Goal: Task Accomplishment & Management: Manage account settings

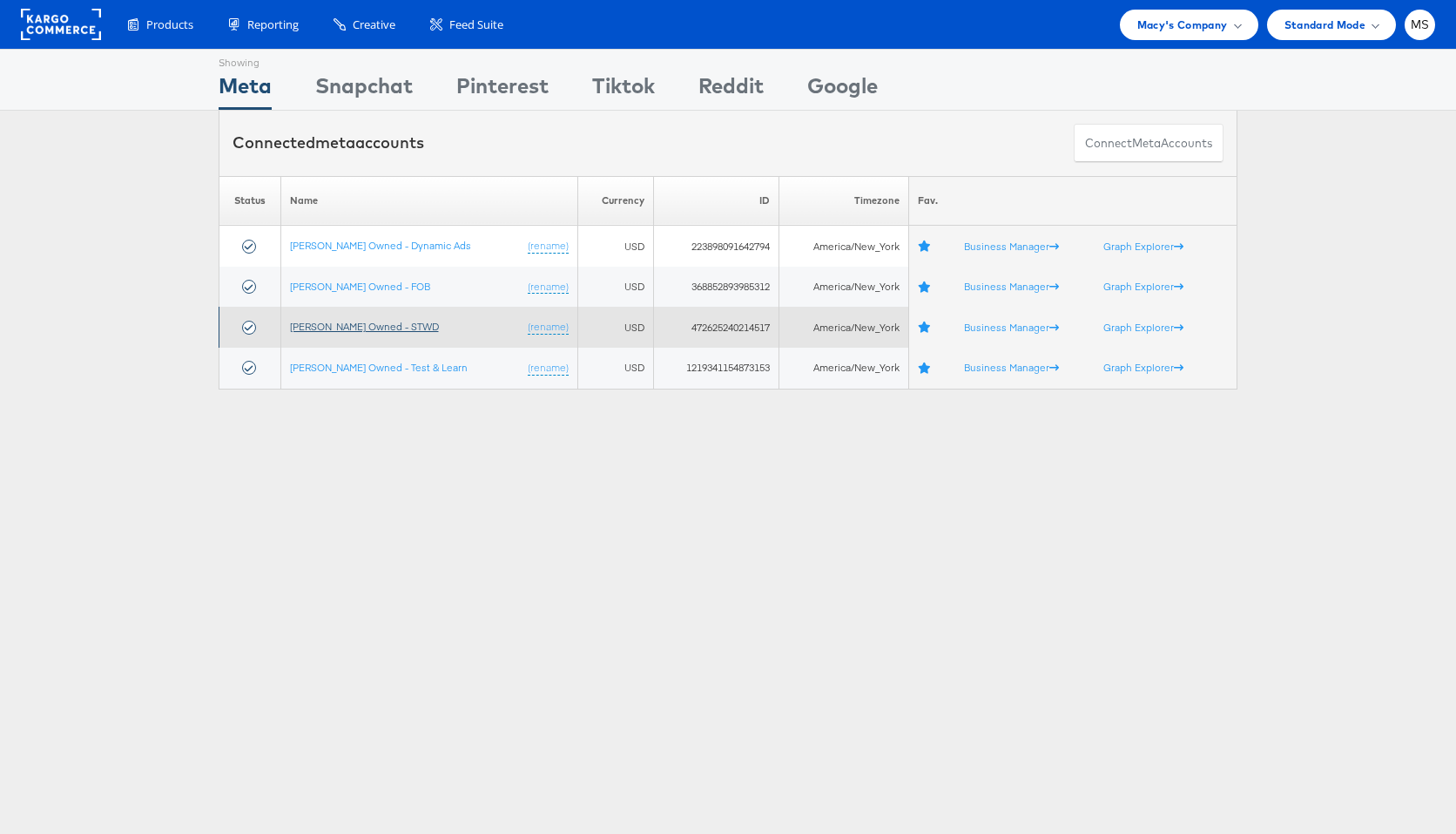
click at [381, 330] on link "Macy's Owned - STWD" at bounding box center [364, 326] width 149 height 13
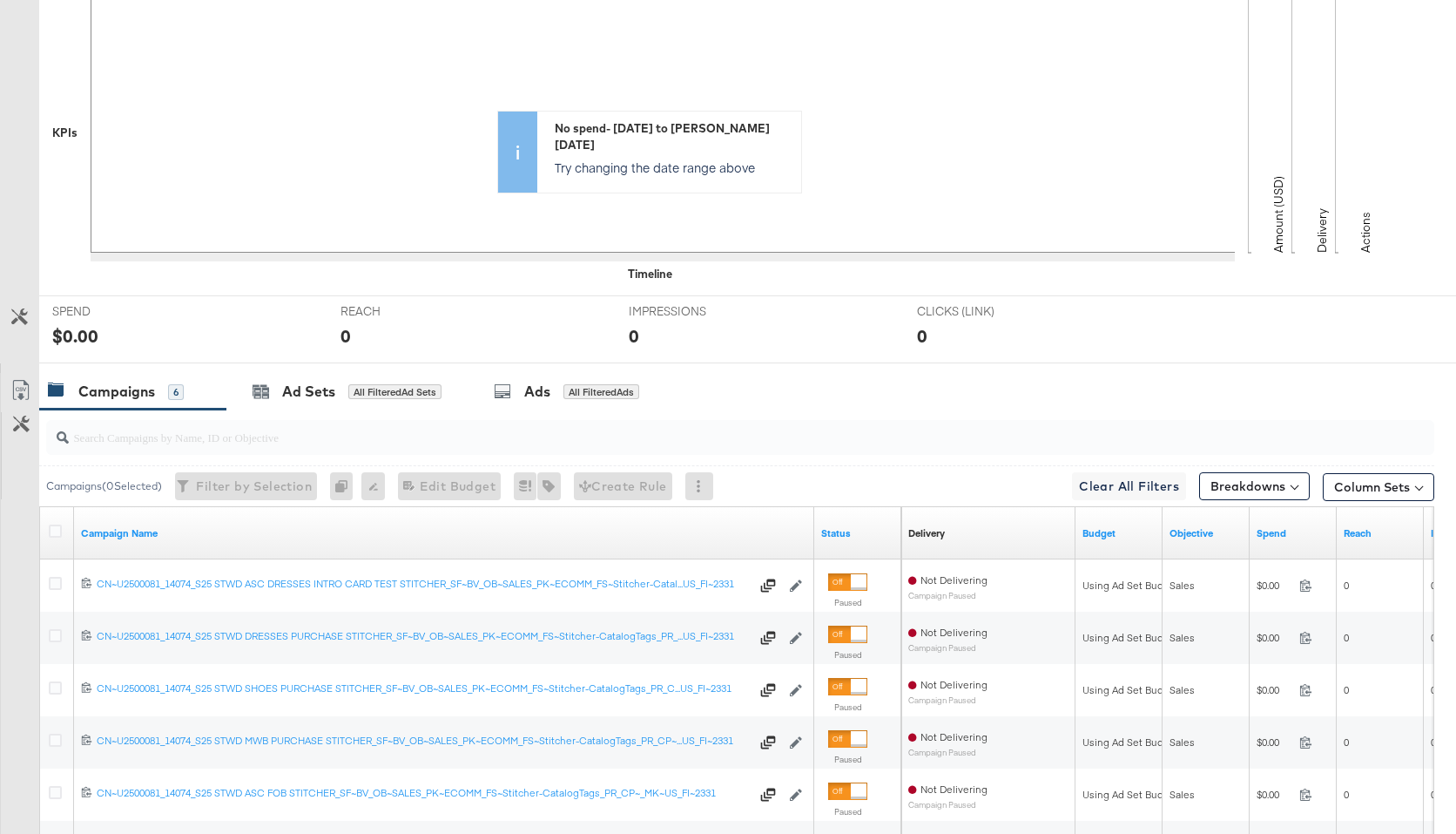
scroll to position [686, 0]
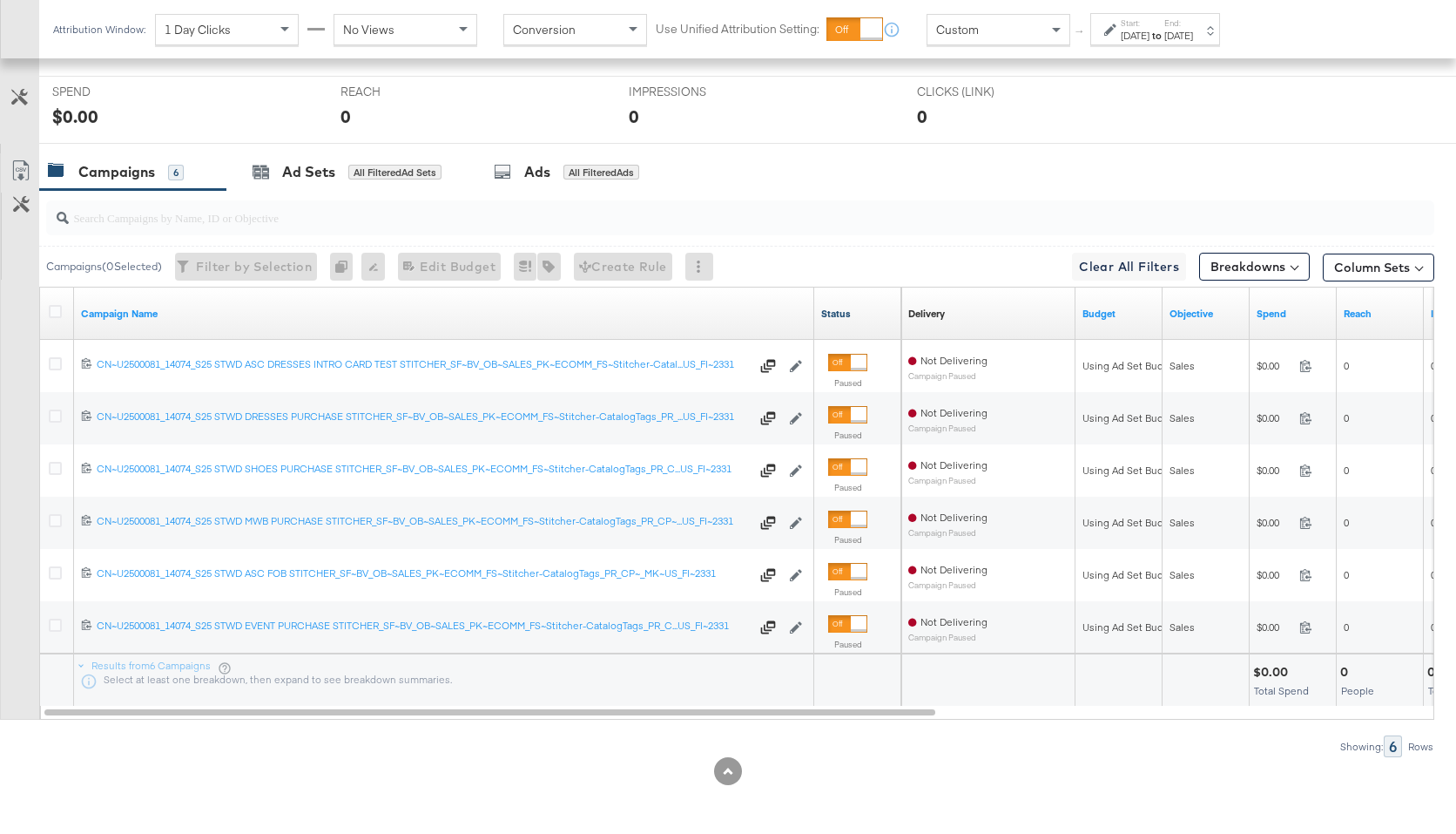
click at [840, 317] on link "Status" at bounding box center [857, 314] width 73 height 14
click at [851, 316] on link "Status ↑" at bounding box center [857, 314] width 73 height 14
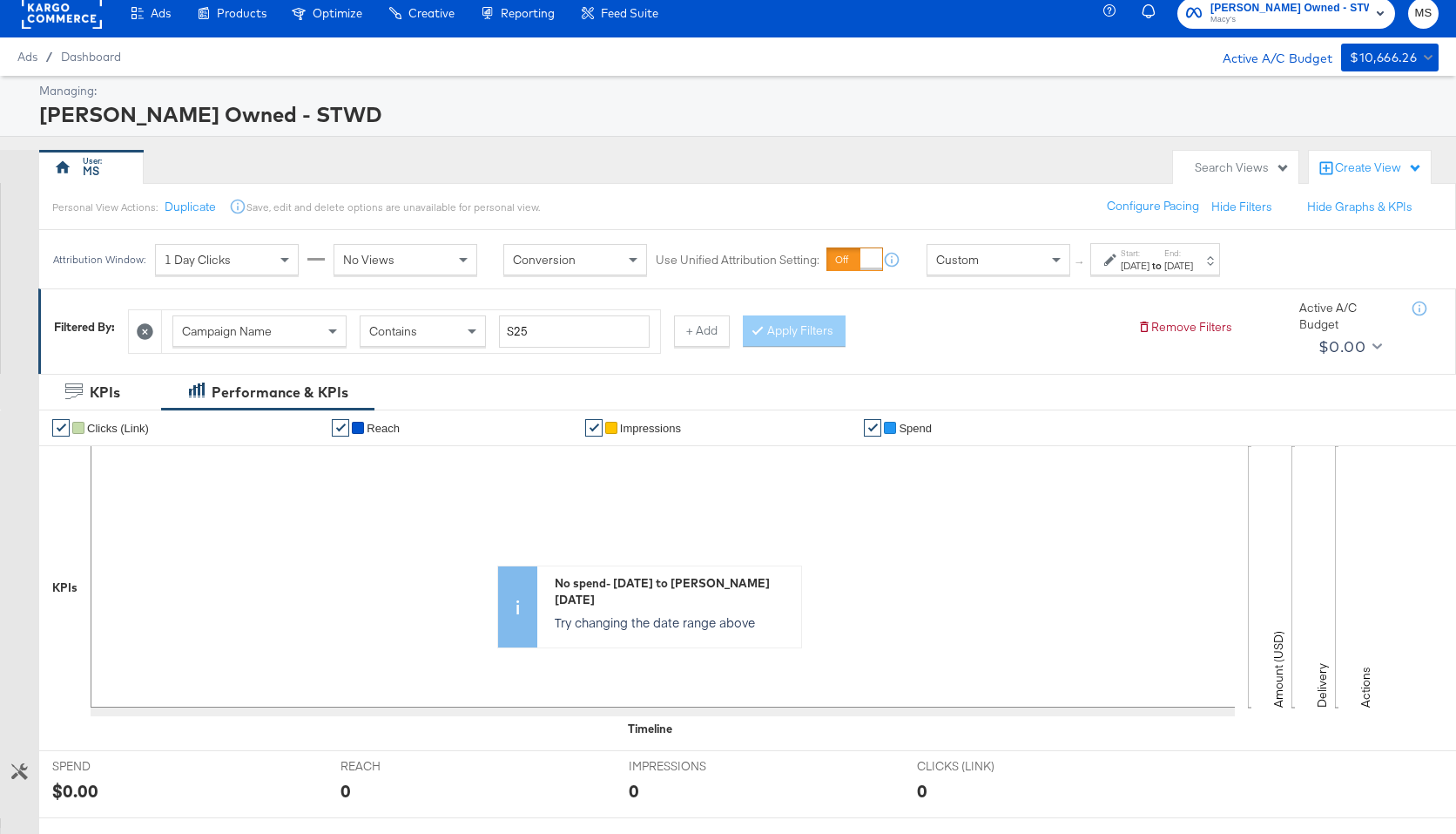
scroll to position [0, 0]
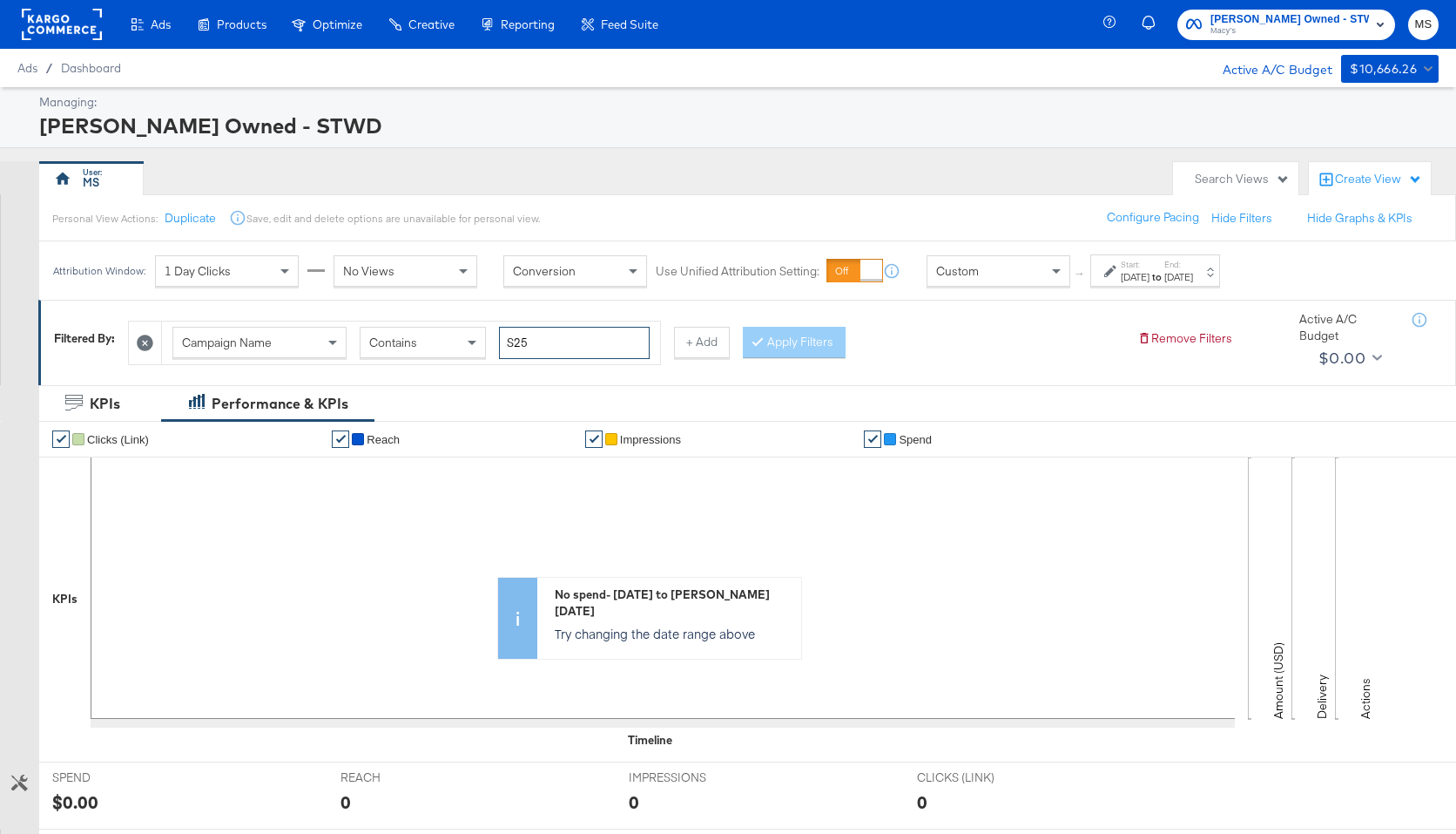
drag, startPoint x: 515, startPoint y: 345, endPoint x: 501, endPoint y: 345, distance: 14.0
click at [501, 345] on input "S25" at bounding box center [574, 343] width 151 height 32
type input "F25"
click at [808, 335] on button "Apply Filters" at bounding box center [794, 342] width 103 height 31
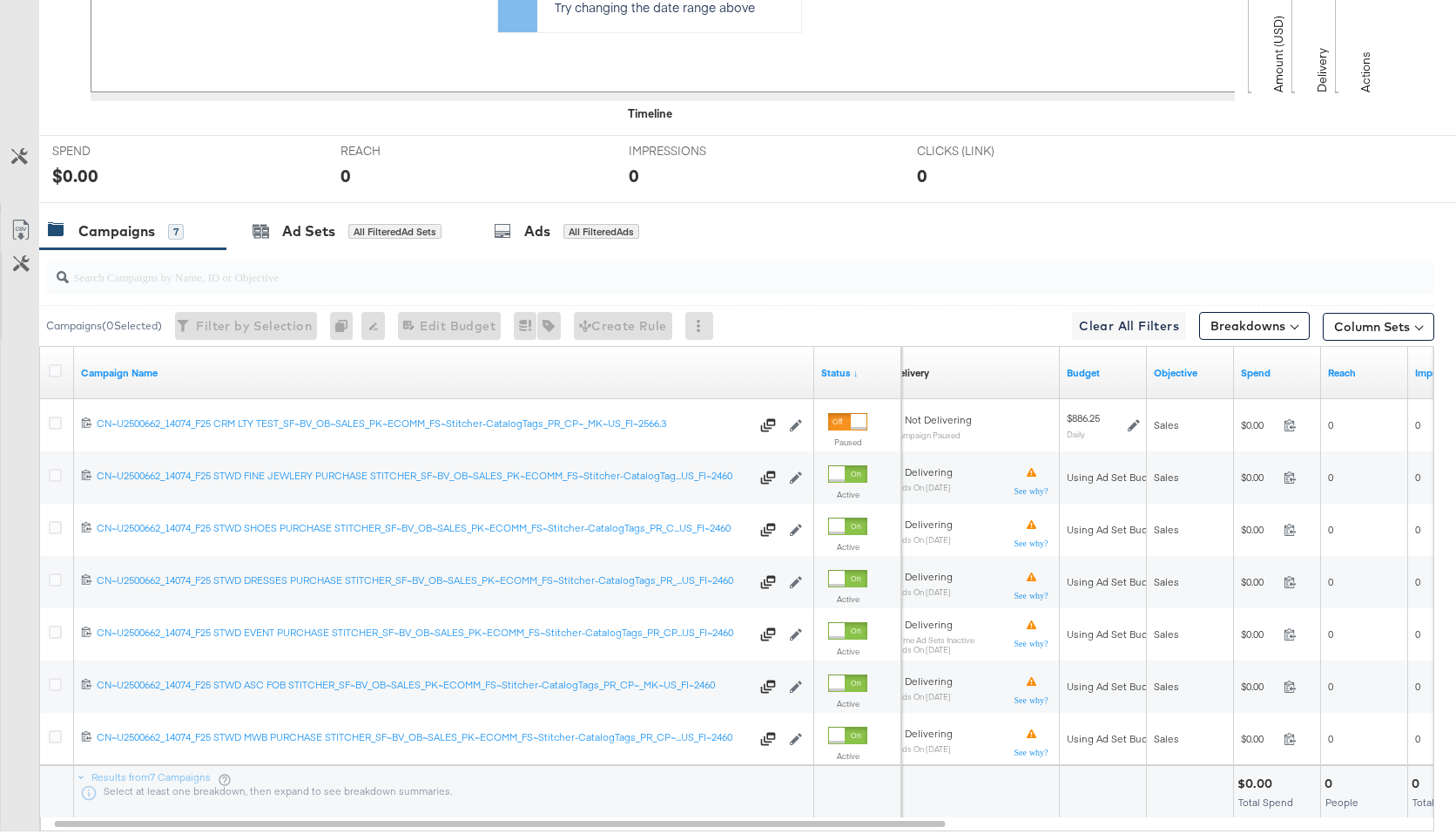
scroll to position [738, 0]
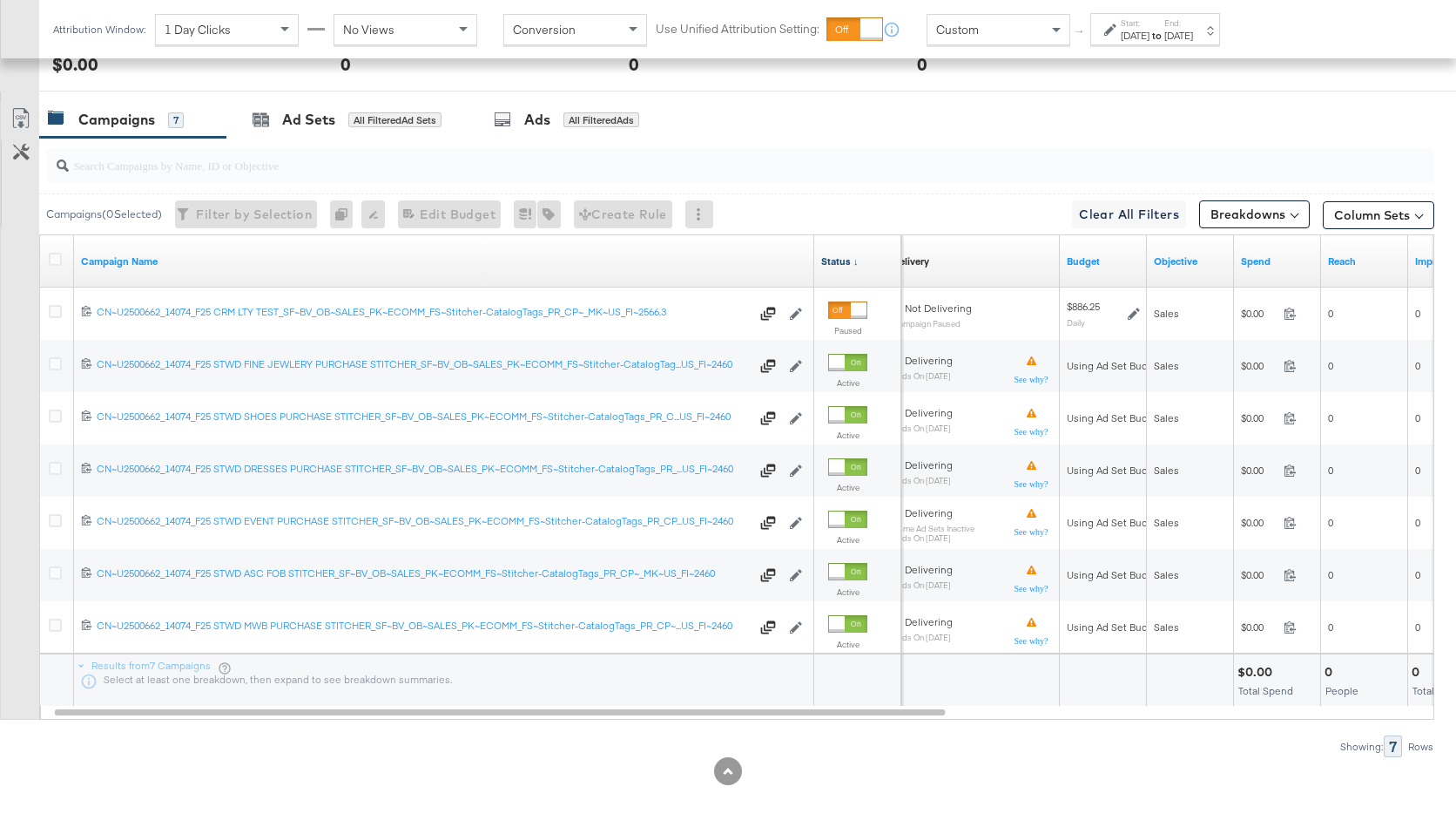
click at [835, 265] on link "Status ↓" at bounding box center [857, 261] width 73 height 14
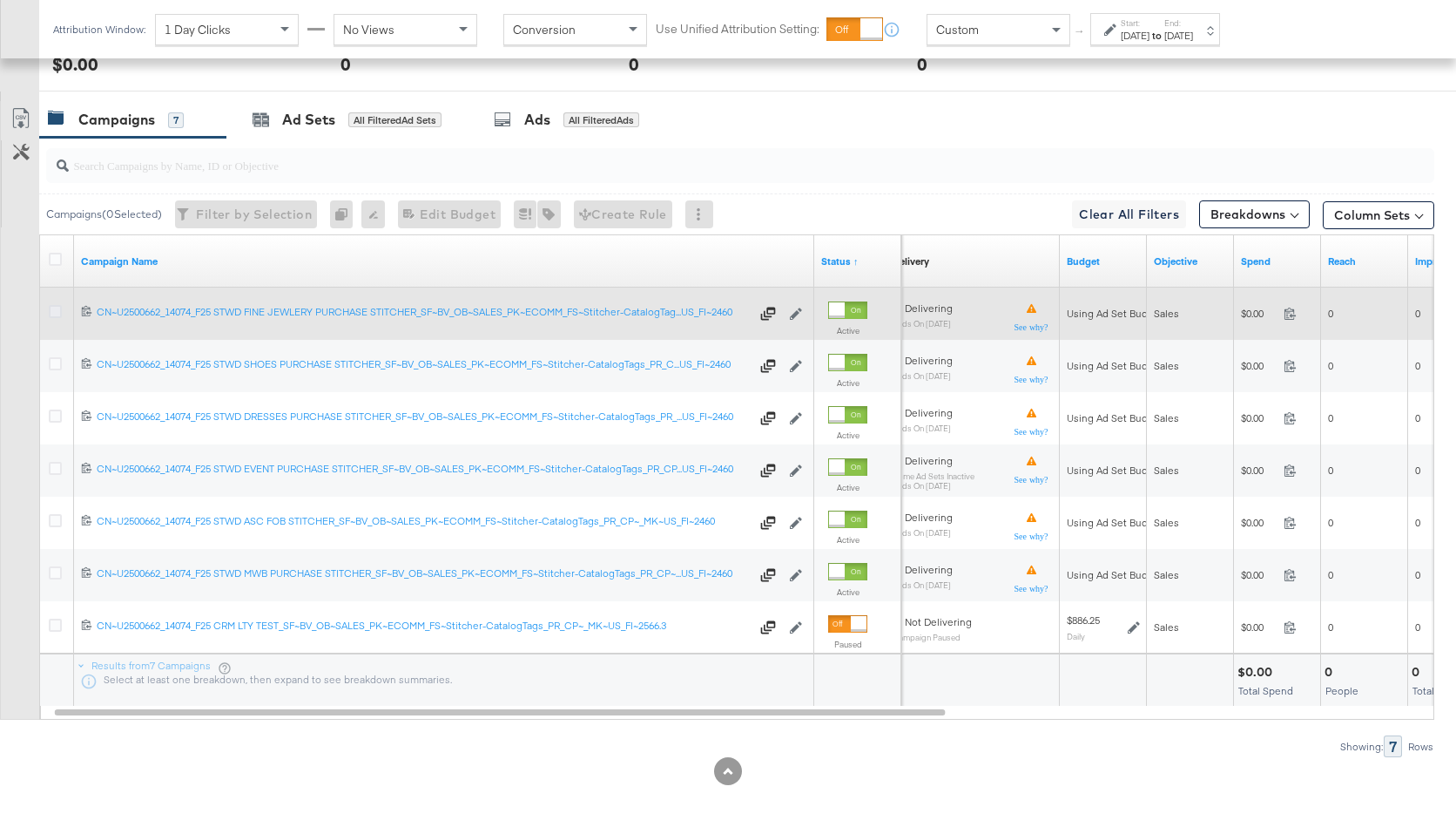
click at [58, 314] on icon at bounding box center [55, 312] width 13 height 13
click at [0, 0] on input "checkbox" at bounding box center [0, 0] width 0 height 0
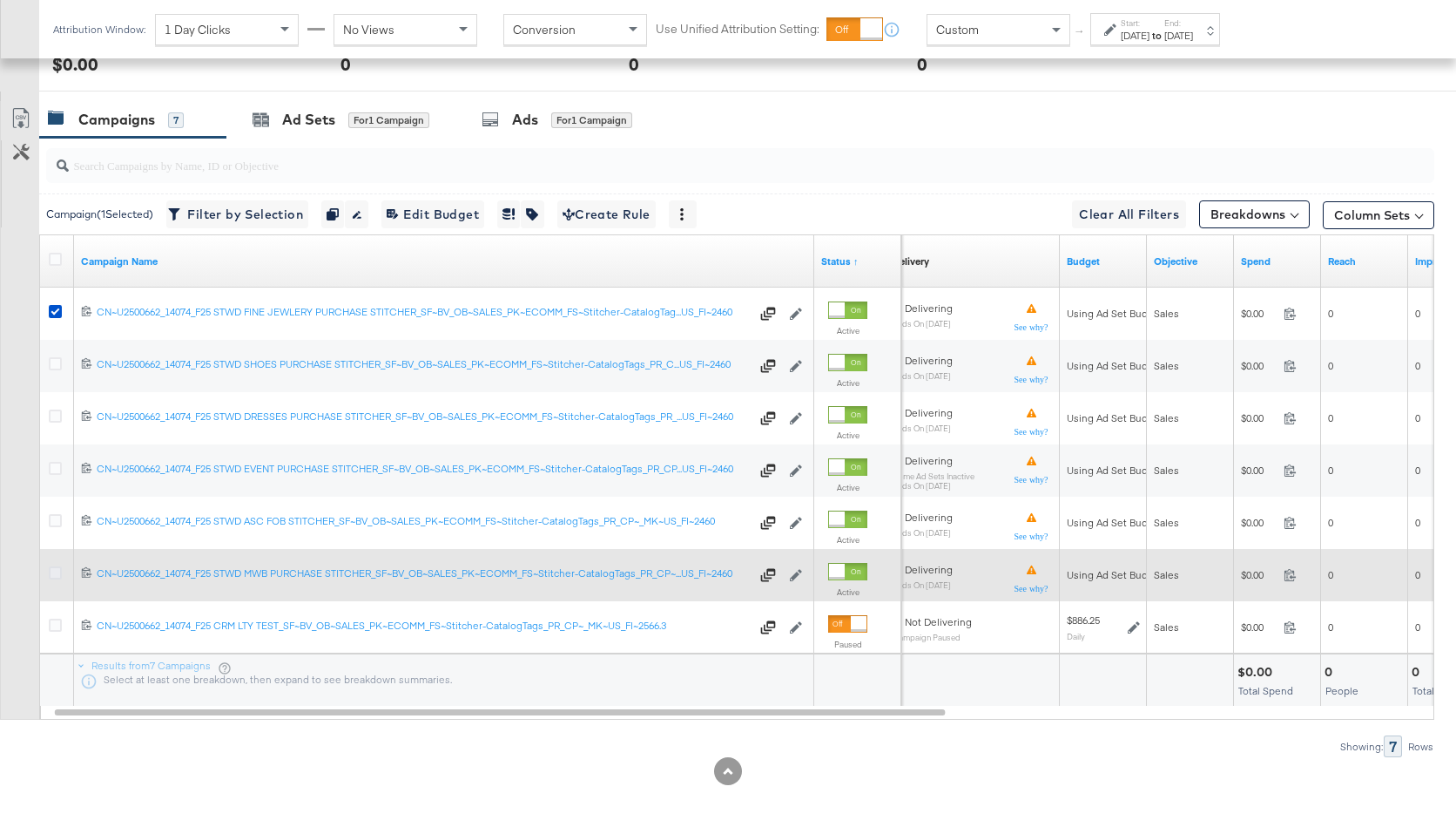
click at [52, 572] on icon at bounding box center [55, 573] width 13 height 13
click at [0, 0] on input "checkbox" at bounding box center [0, 0] width 0 height 0
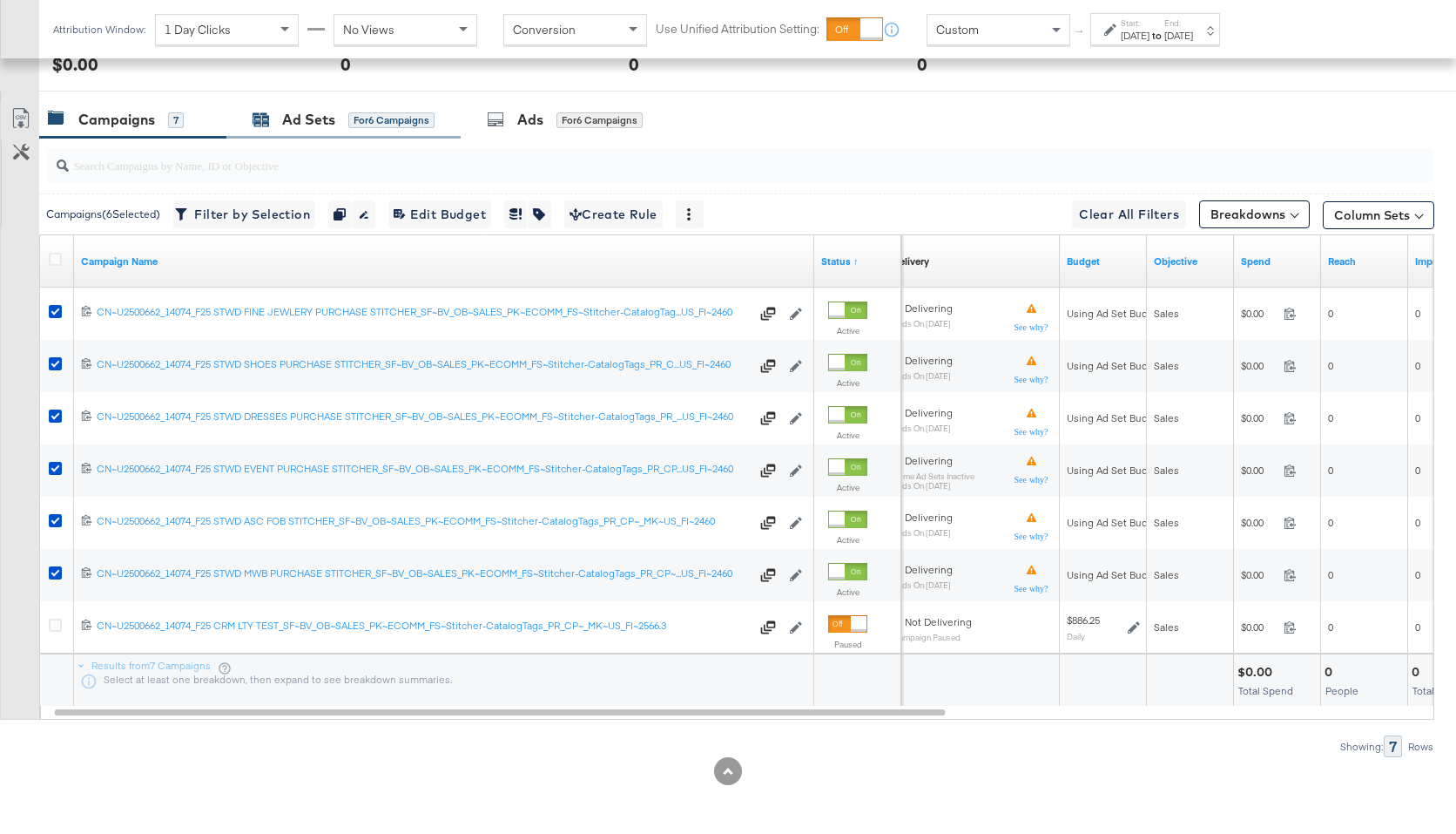
click at [297, 114] on div "Ad Sets" at bounding box center [309, 119] width 53 height 20
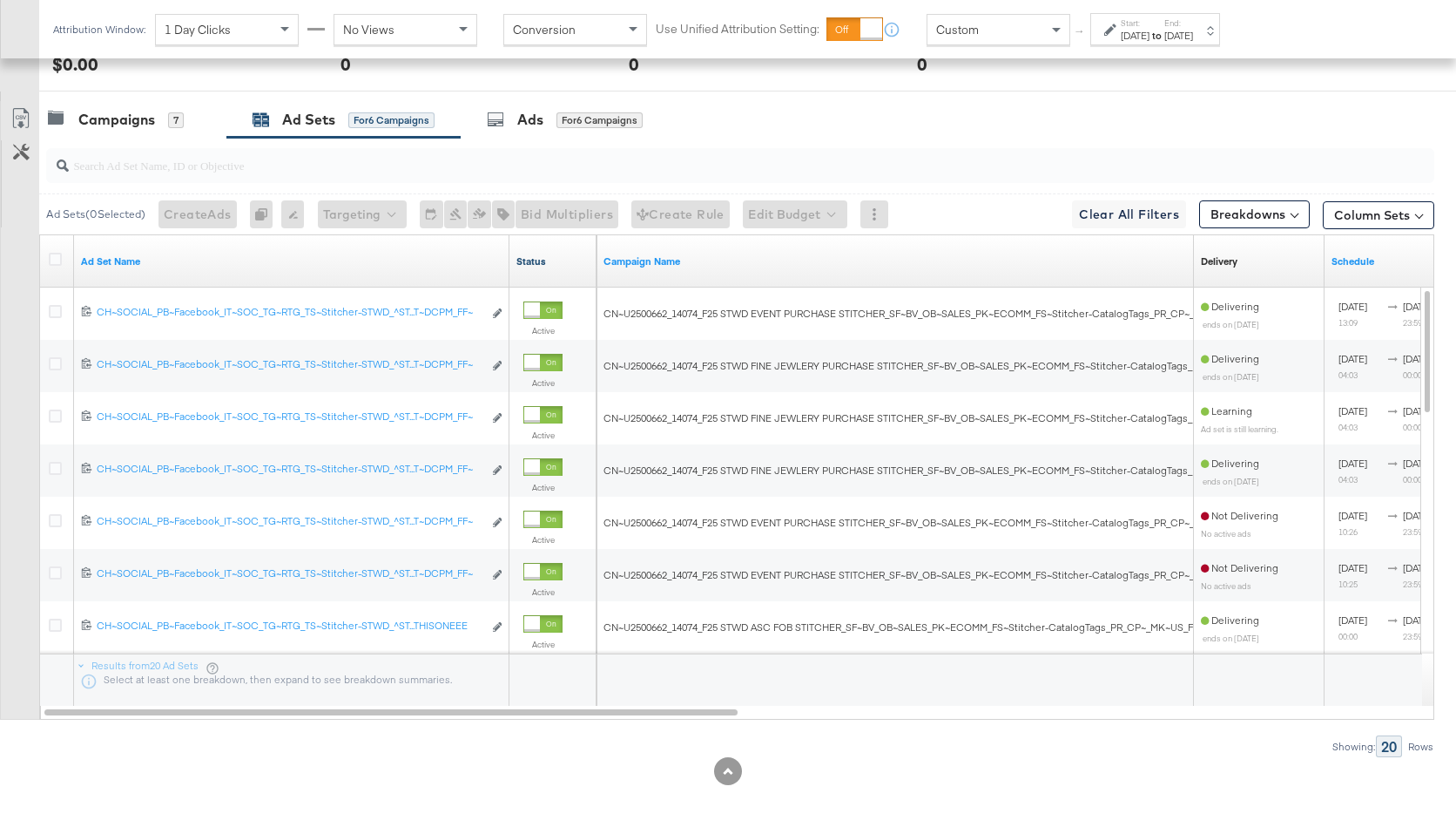
click at [530, 257] on link "Status" at bounding box center [552, 261] width 73 height 14
drag, startPoint x: 507, startPoint y: 260, endPoint x: 652, endPoint y: 250, distance: 145.3
click at [40, 235] on div "Ad Set Name Status ↑ Campaign Name Delivery Sorting Unavailable Schedule" at bounding box center [40, 235] width 0 height 0
click at [330, 265] on link "Ad Set Name" at bounding box center [292, 261] width 422 height 14
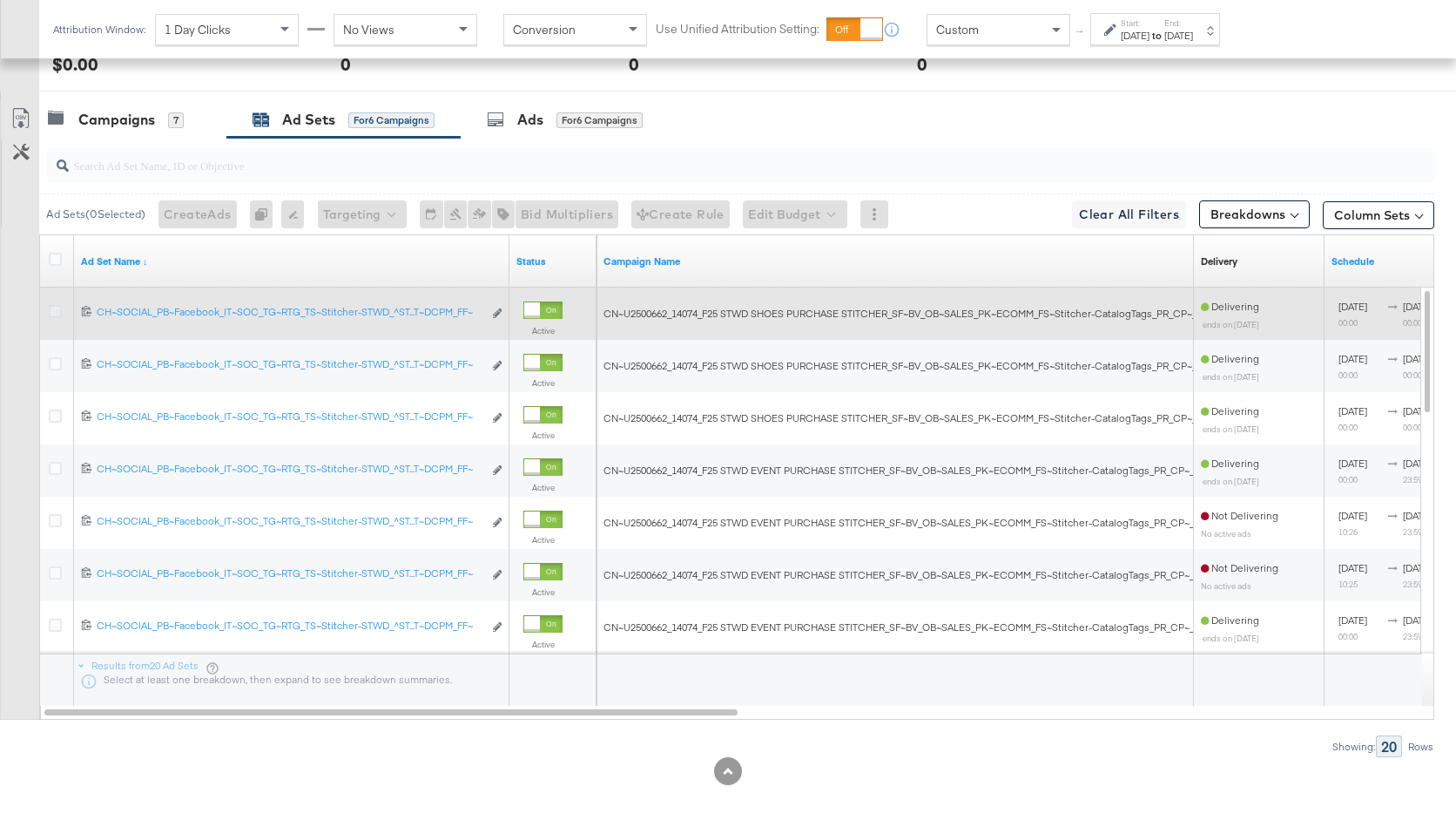
click at [51, 312] on icon at bounding box center [55, 312] width 13 height 13
click at [0, 0] on input "checkbox" at bounding box center [0, 0] width 0 height 0
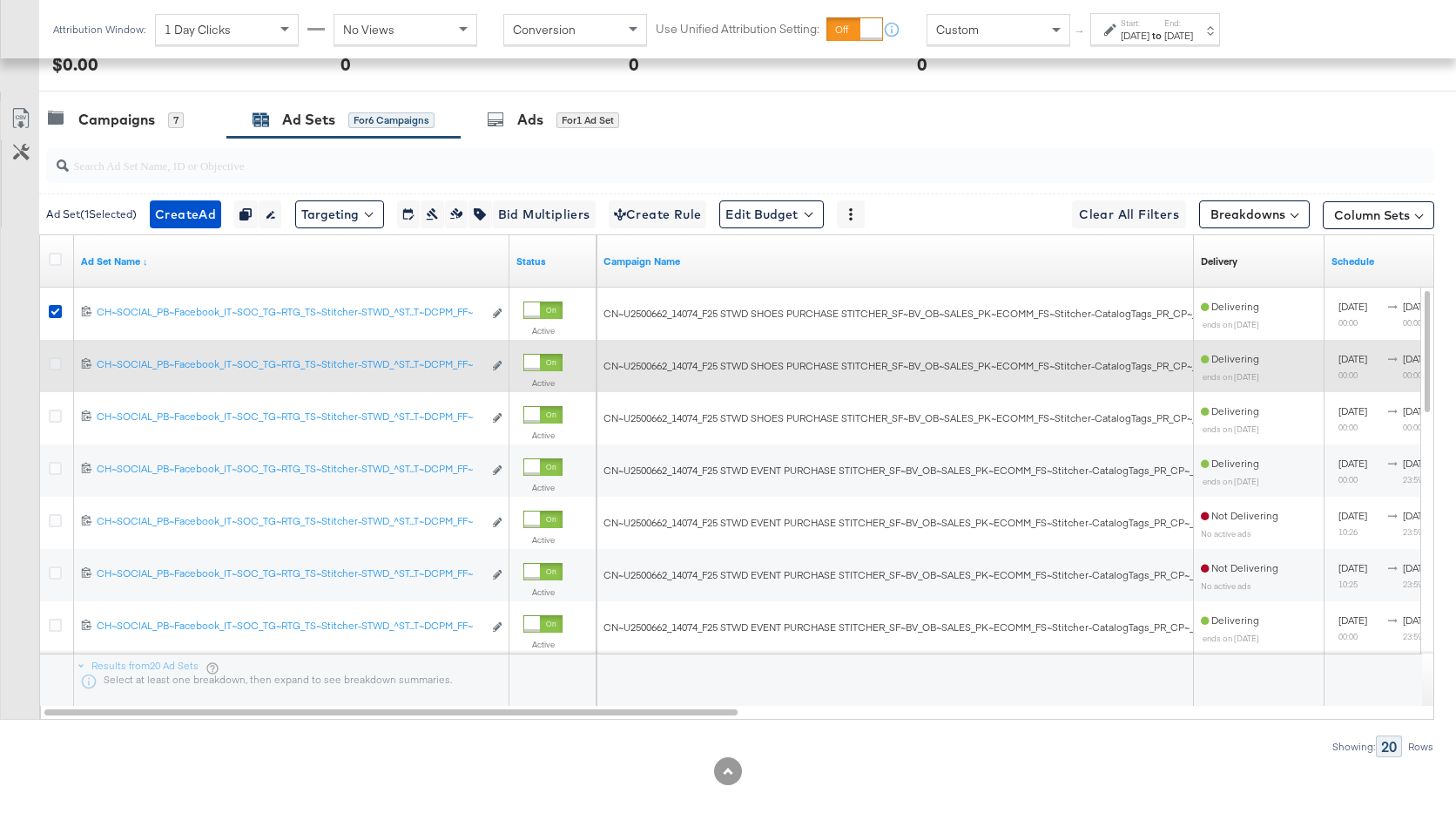
click at [51, 364] on icon at bounding box center [55, 364] width 13 height 13
click at [0, 0] on input "checkbox" at bounding box center [0, 0] width 0 height 0
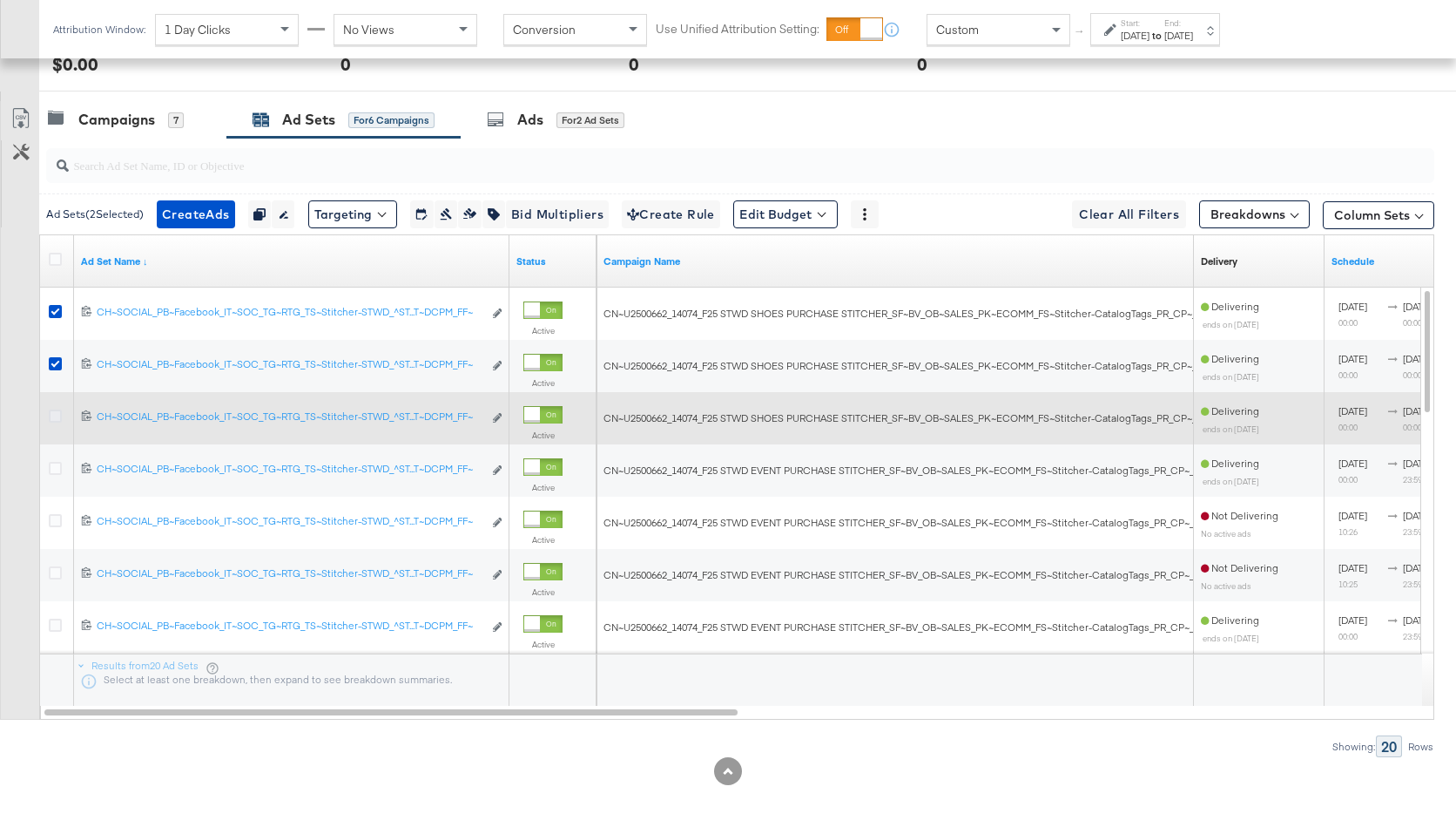
click at [56, 418] on icon at bounding box center [55, 416] width 13 height 13
click at [0, 0] on input "checkbox" at bounding box center [0, 0] width 0 height 0
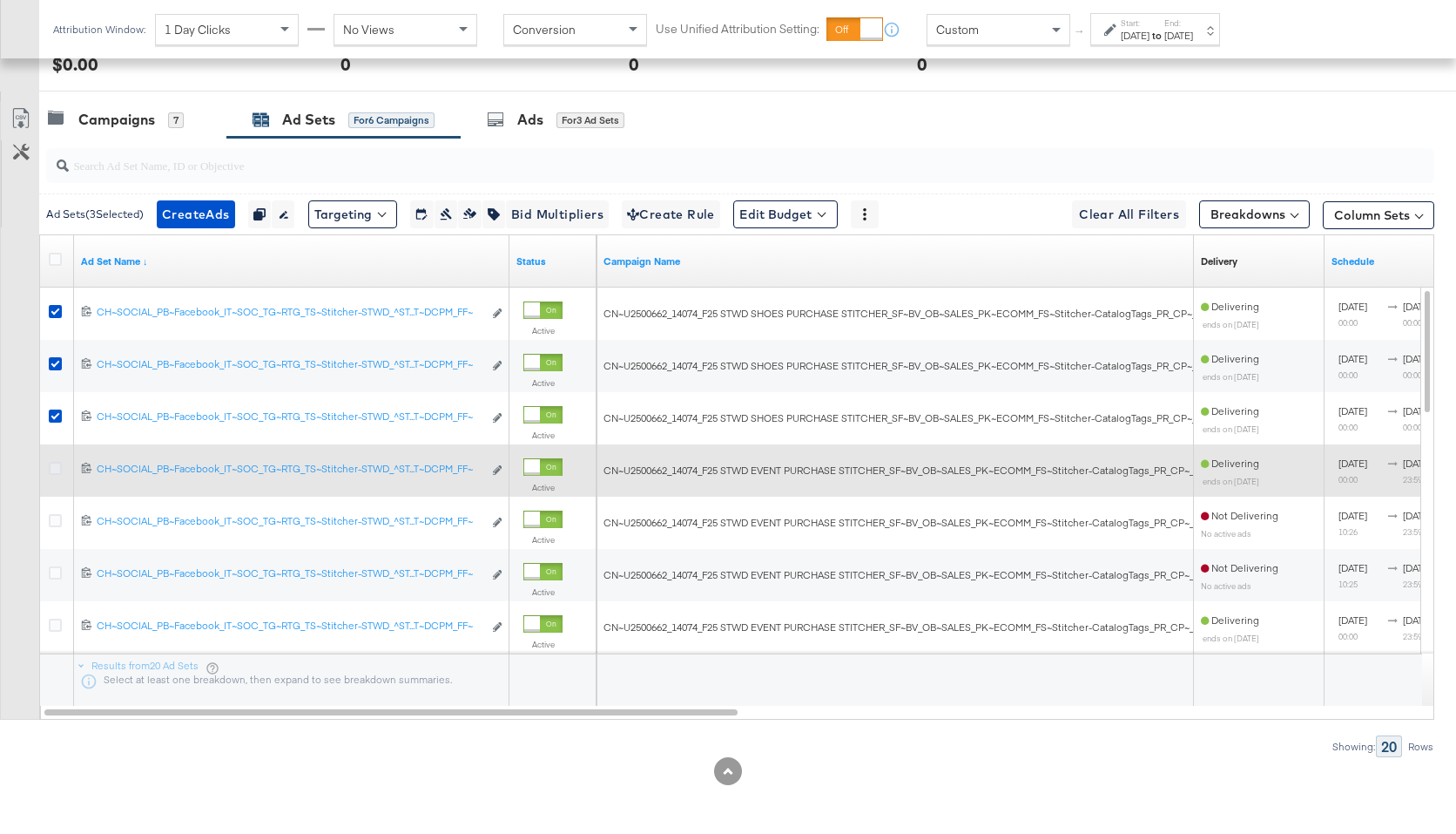
click at [56, 471] on icon at bounding box center [55, 468] width 13 height 13
click at [0, 0] on input "checkbox" at bounding box center [0, 0] width 0 height 0
click at [56, 471] on icon at bounding box center [55, 468] width 13 height 13
click at [0, 0] on input "checkbox" at bounding box center [0, 0] width 0 height 0
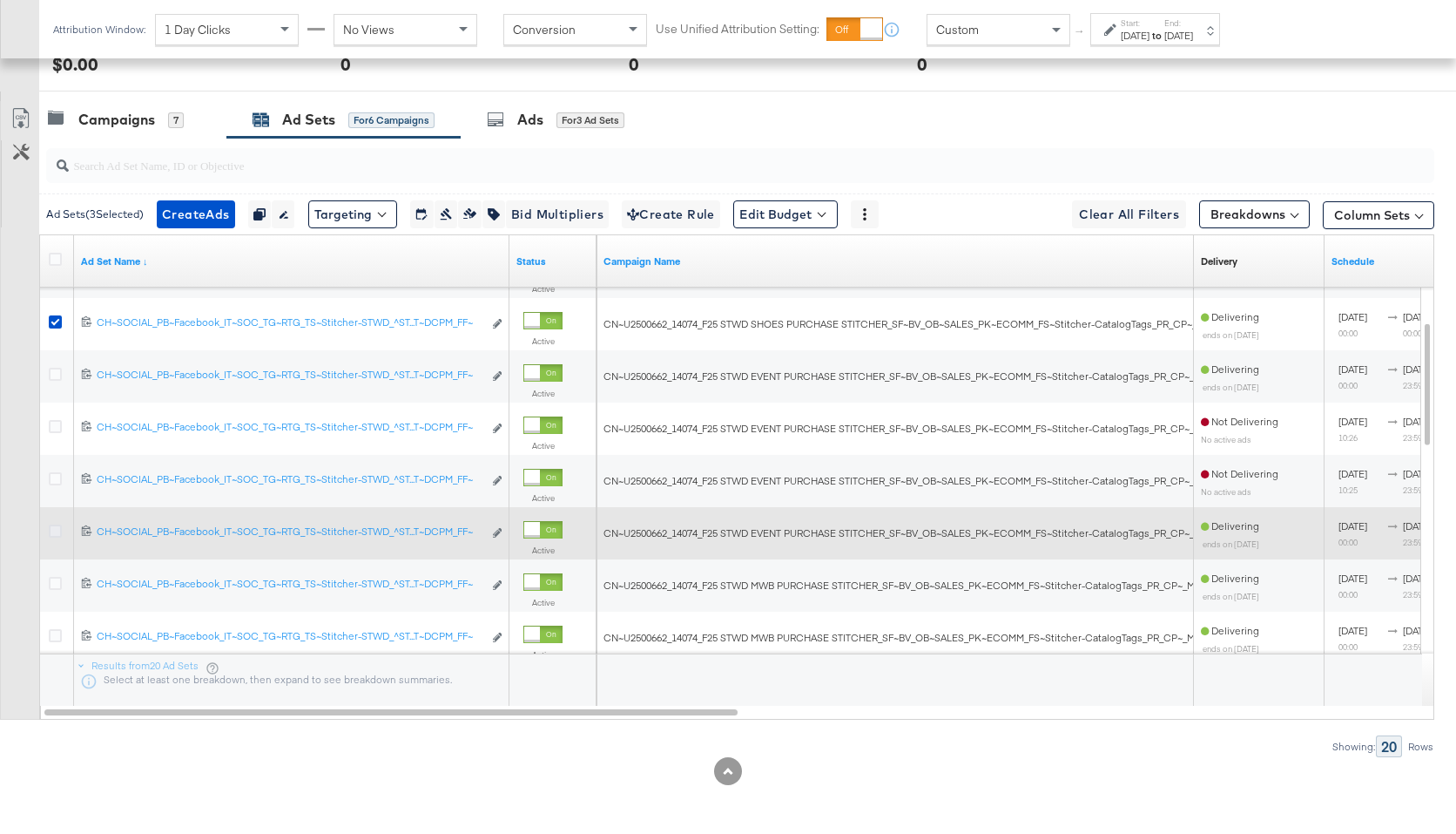
click at [56, 533] on icon at bounding box center [55, 532] width 13 height 13
click at [0, 0] on input "checkbox" at bounding box center [0, 0] width 0 height 0
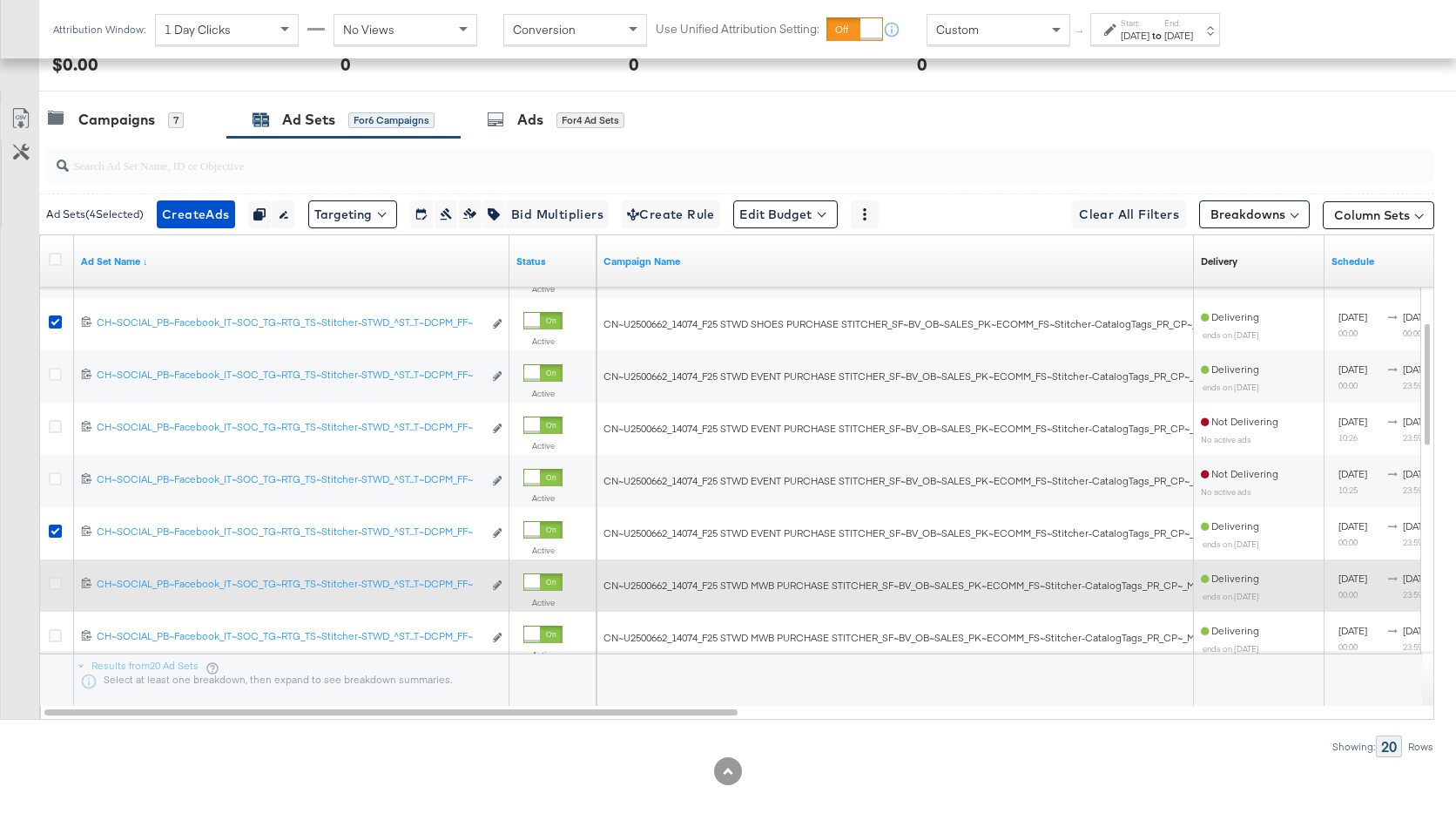
click at [60, 583] on icon at bounding box center [55, 584] width 13 height 13
click at [0, 0] on input "checkbox" at bounding box center [0, 0] width 0 height 0
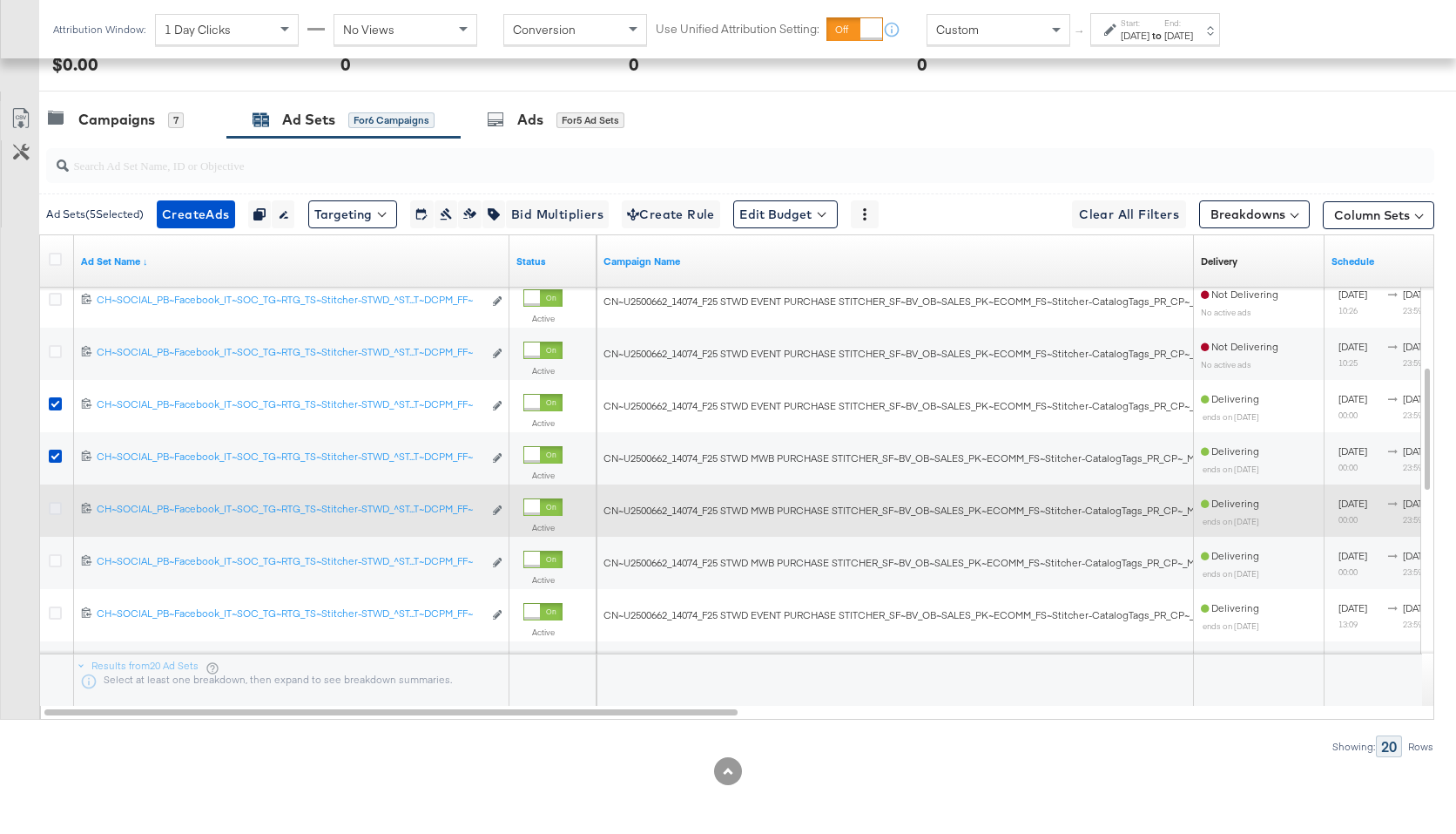
click at [58, 513] on icon at bounding box center [55, 509] width 13 height 13
click at [0, 0] on input "checkbox" at bounding box center [0, 0] width 0 height 0
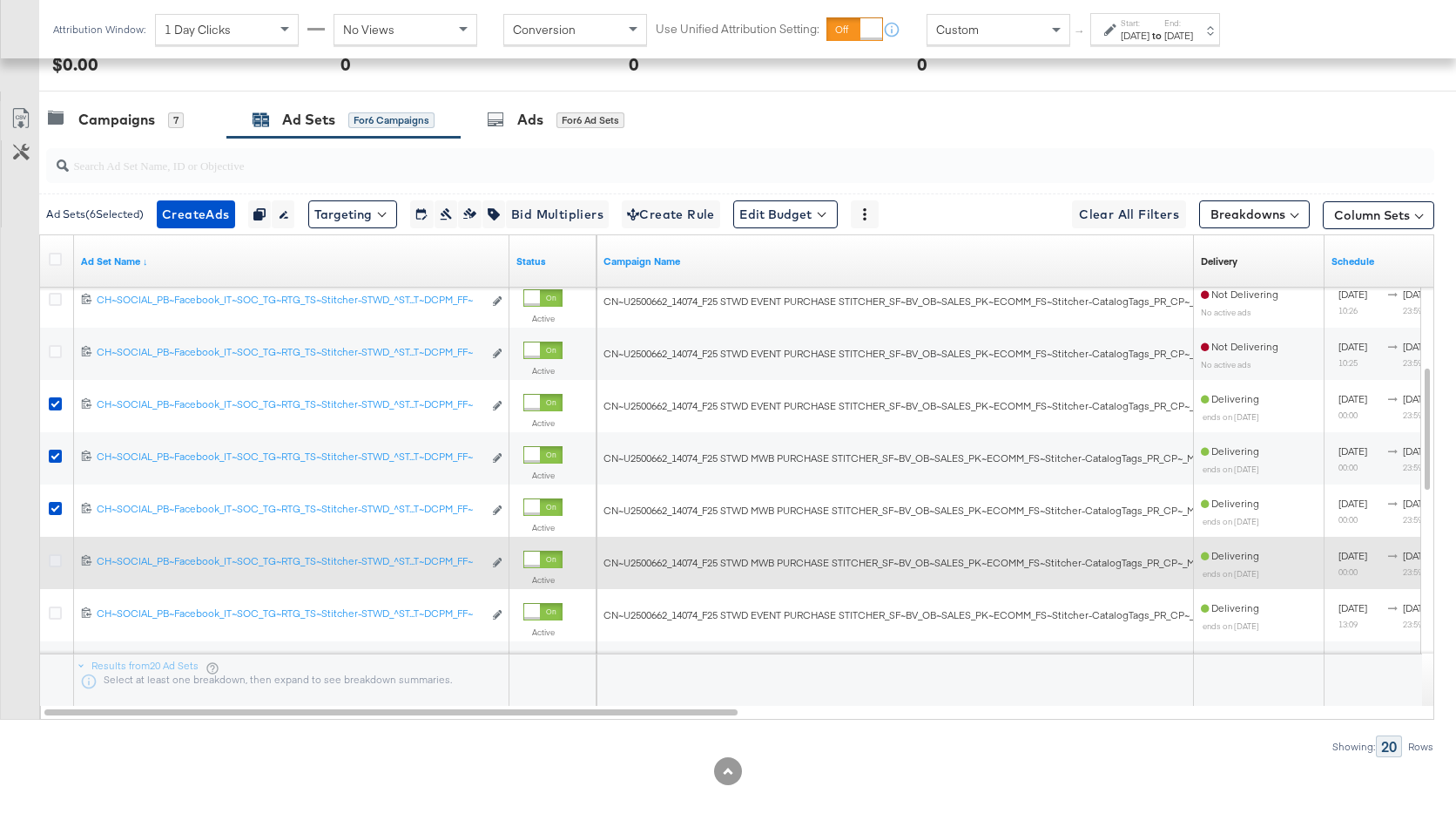
click at [60, 562] on icon at bounding box center [55, 561] width 13 height 13
click at [0, 0] on input "checkbox" at bounding box center [0, 0] width 0 height 0
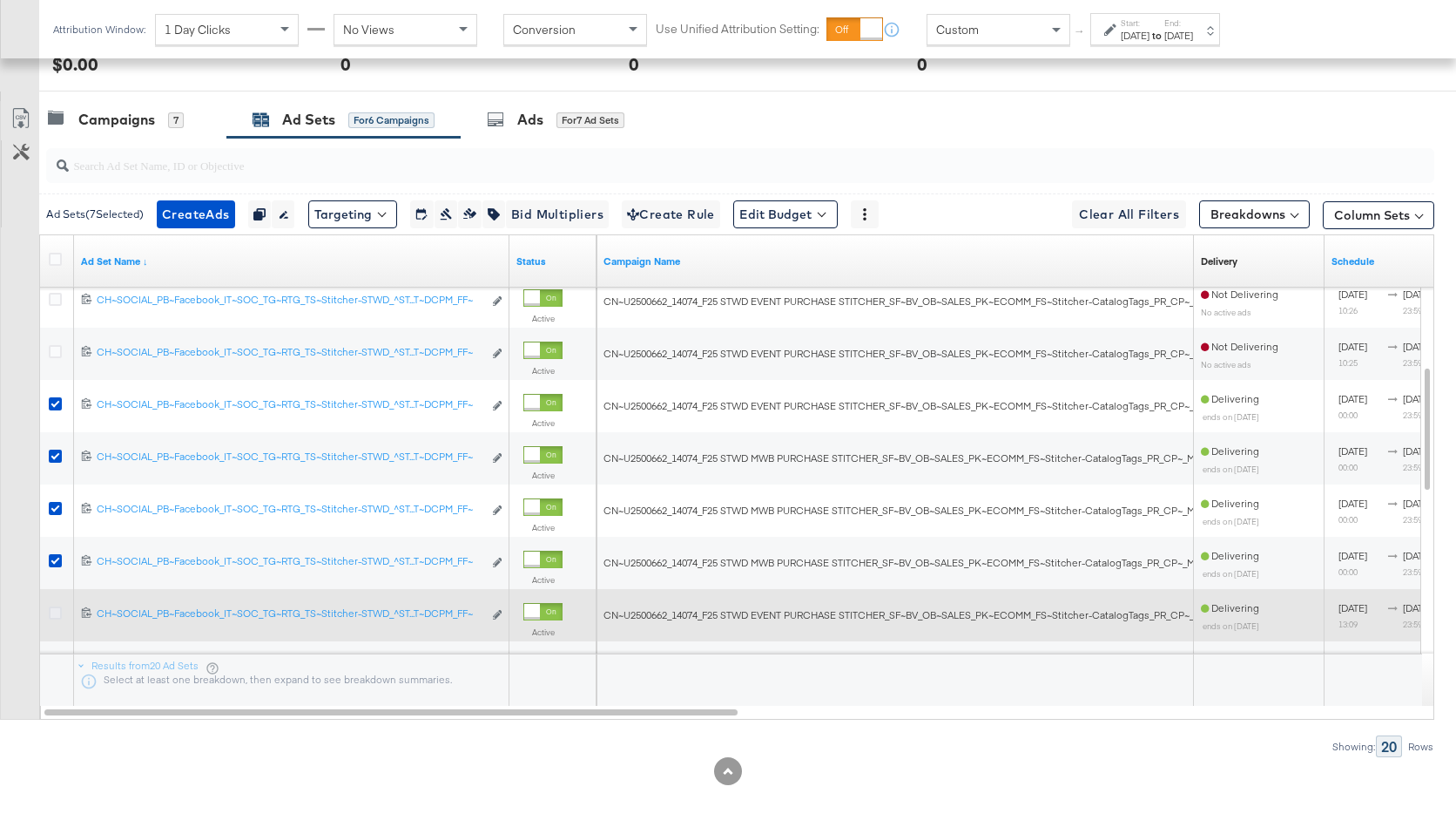
click at [57, 615] on icon at bounding box center [55, 613] width 13 height 13
click at [0, 0] on input "checkbox" at bounding box center [0, 0] width 0 height 0
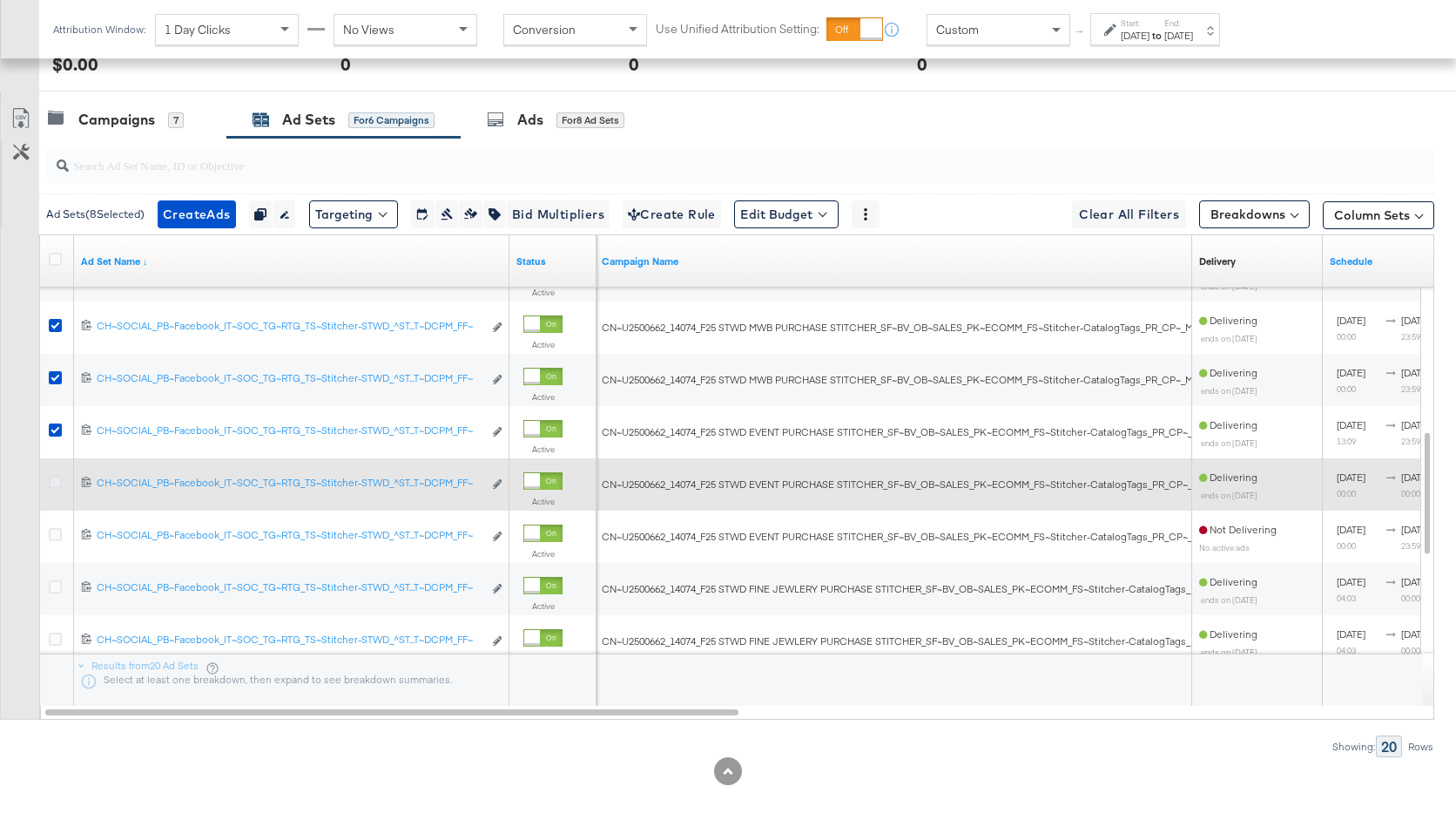
click at [54, 486] on icon at bounding box center [55, 482] width 13 height 13
click at [0, 0] on input "checkbox" at bounding box center [0, 0] width 0 height 0
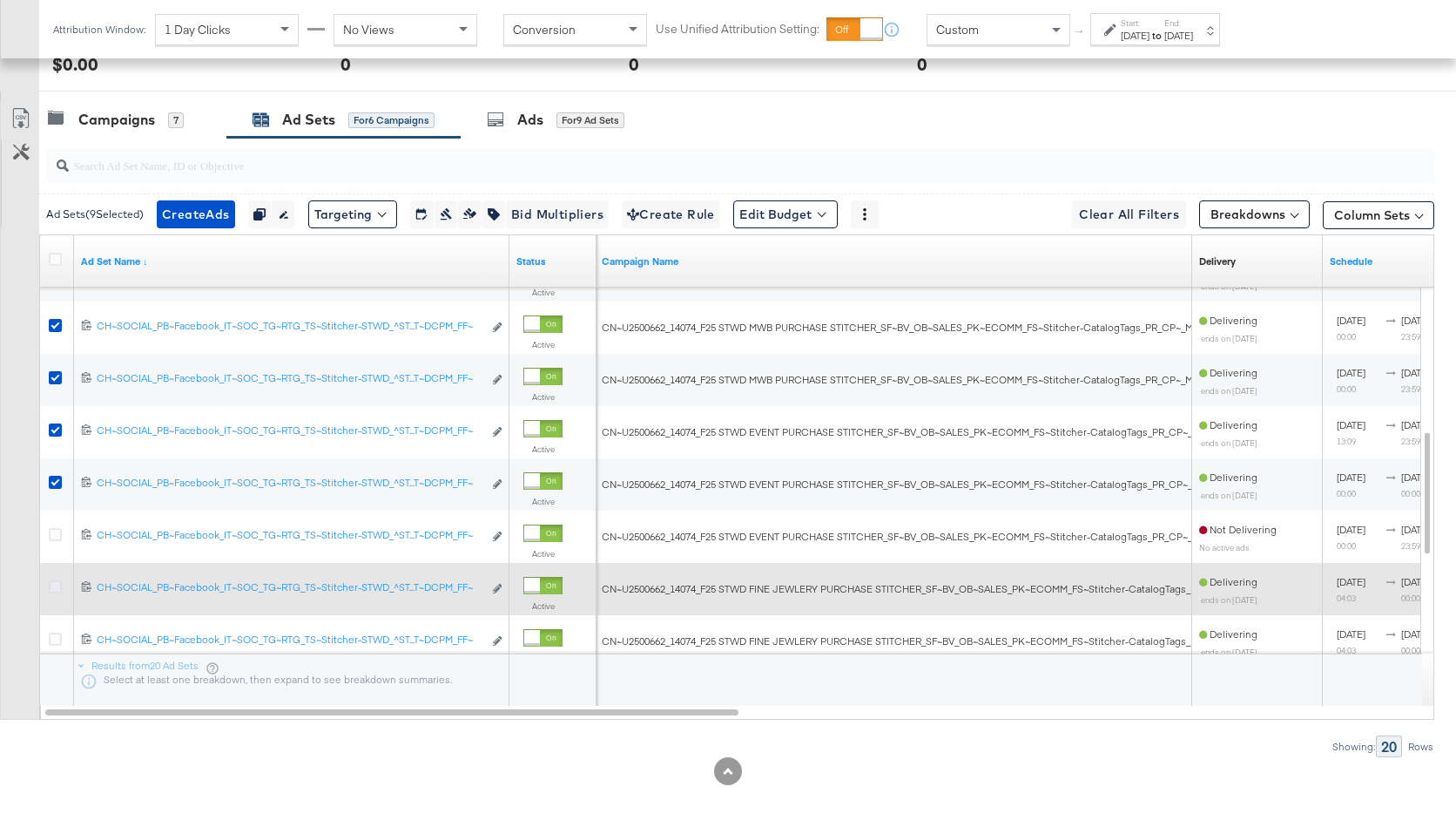
click at [54, 587] on icon at bounding box center [55, 587] width 13 height 13
click at [0, 0] on input "checkbox" at bounding box center [0, 0] width 0 height 0
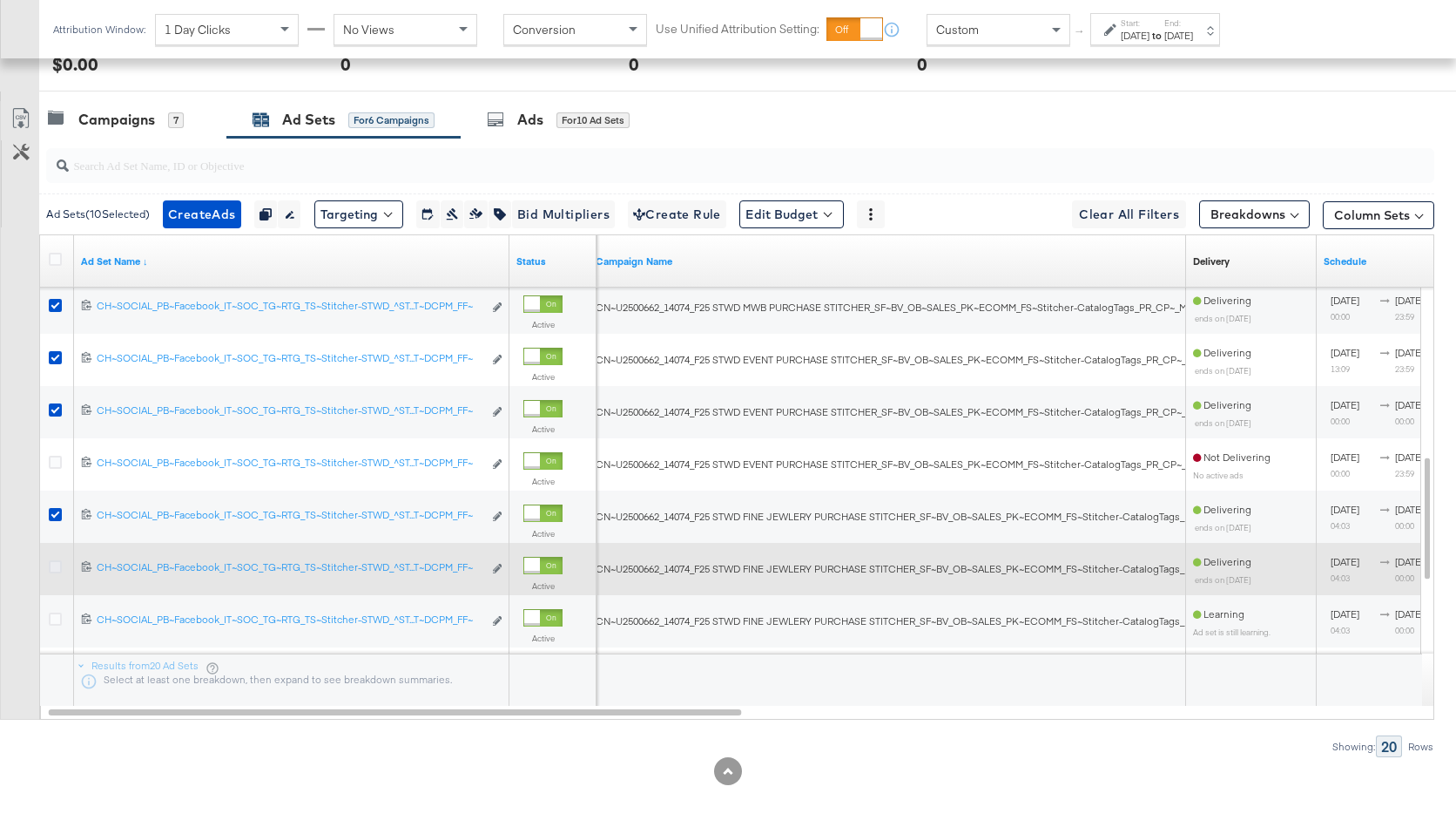
click at [57, 566] on icon at bounding box center [55, 567] width 13 height 13
click at [0, 0] on input "checkbox" at bounding box center [0, 0] width 0 height 0
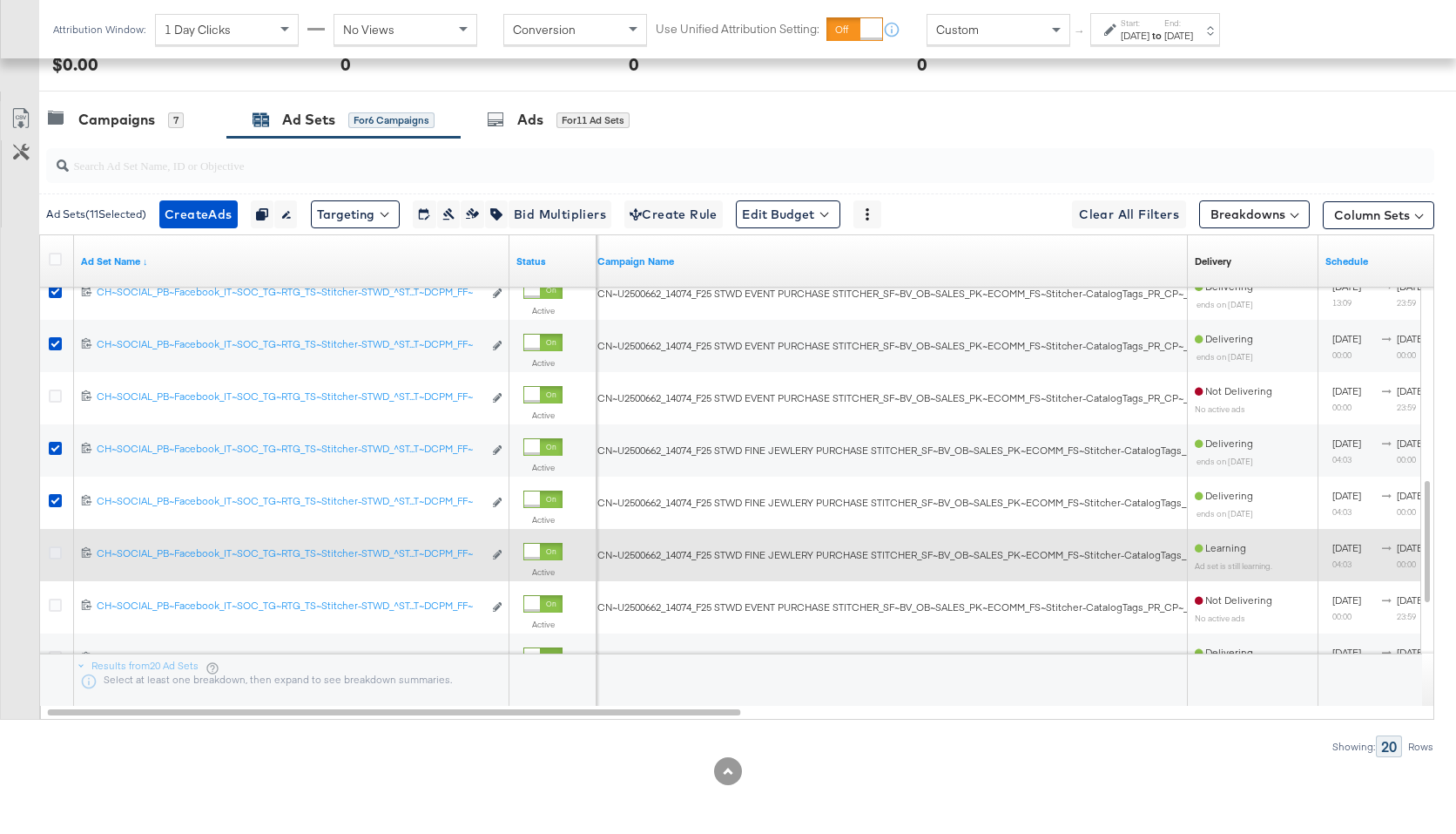
click at [55, 554] on icon at bounding box center [55, 553] width 13 height 13
click at [0, 0] on input "checkbox" at bounding box center [0, 0] width 0 height 0
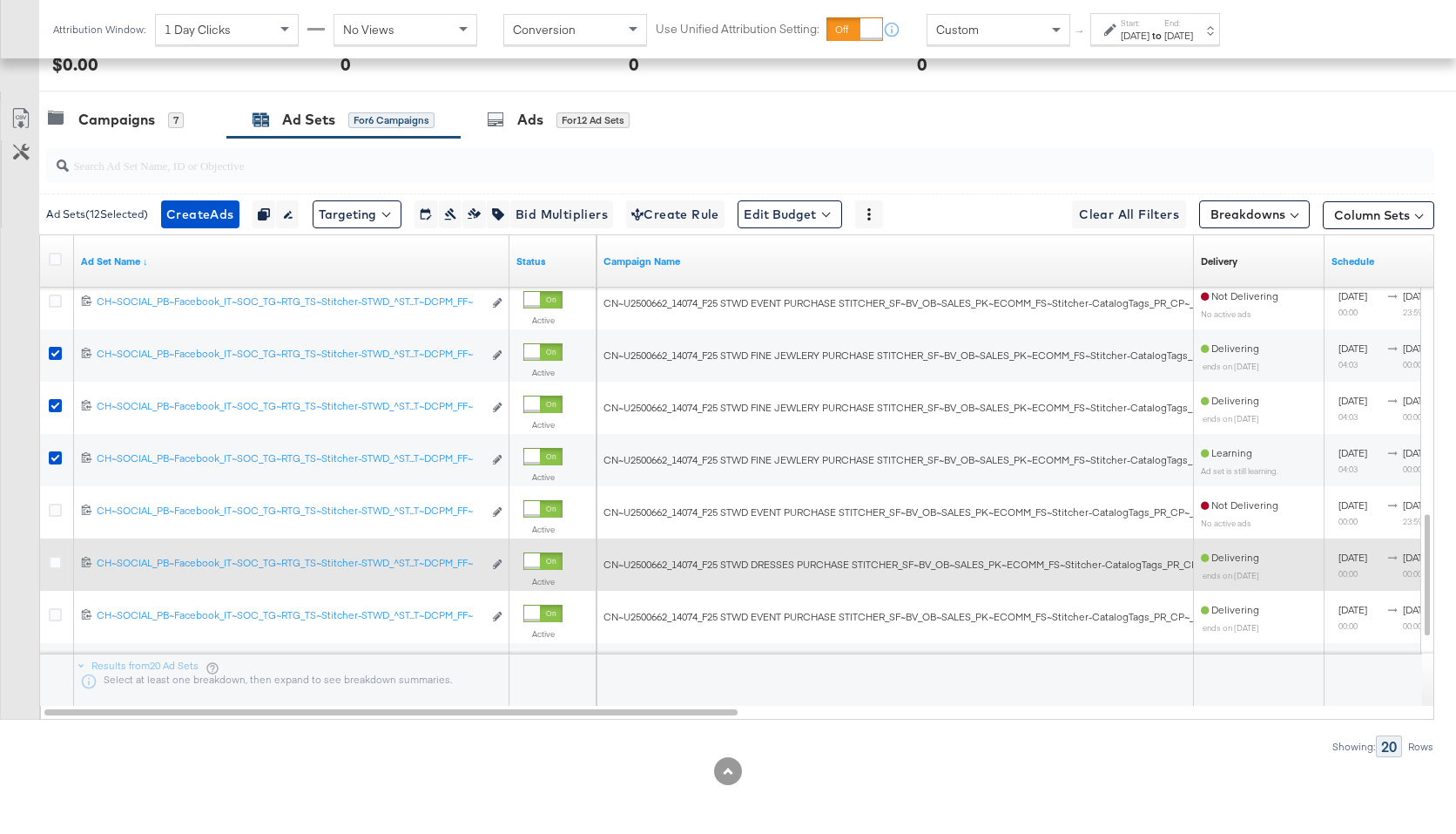
click at [59, 569] on div at bounding box center [57, 565] width 18 height 17
click at [56, 565] on icon at bounding box center [55, 563] width 13 height 13
click at [0, 0] on input "checkbox" at bounding box center [0, 0] width 0 height 0
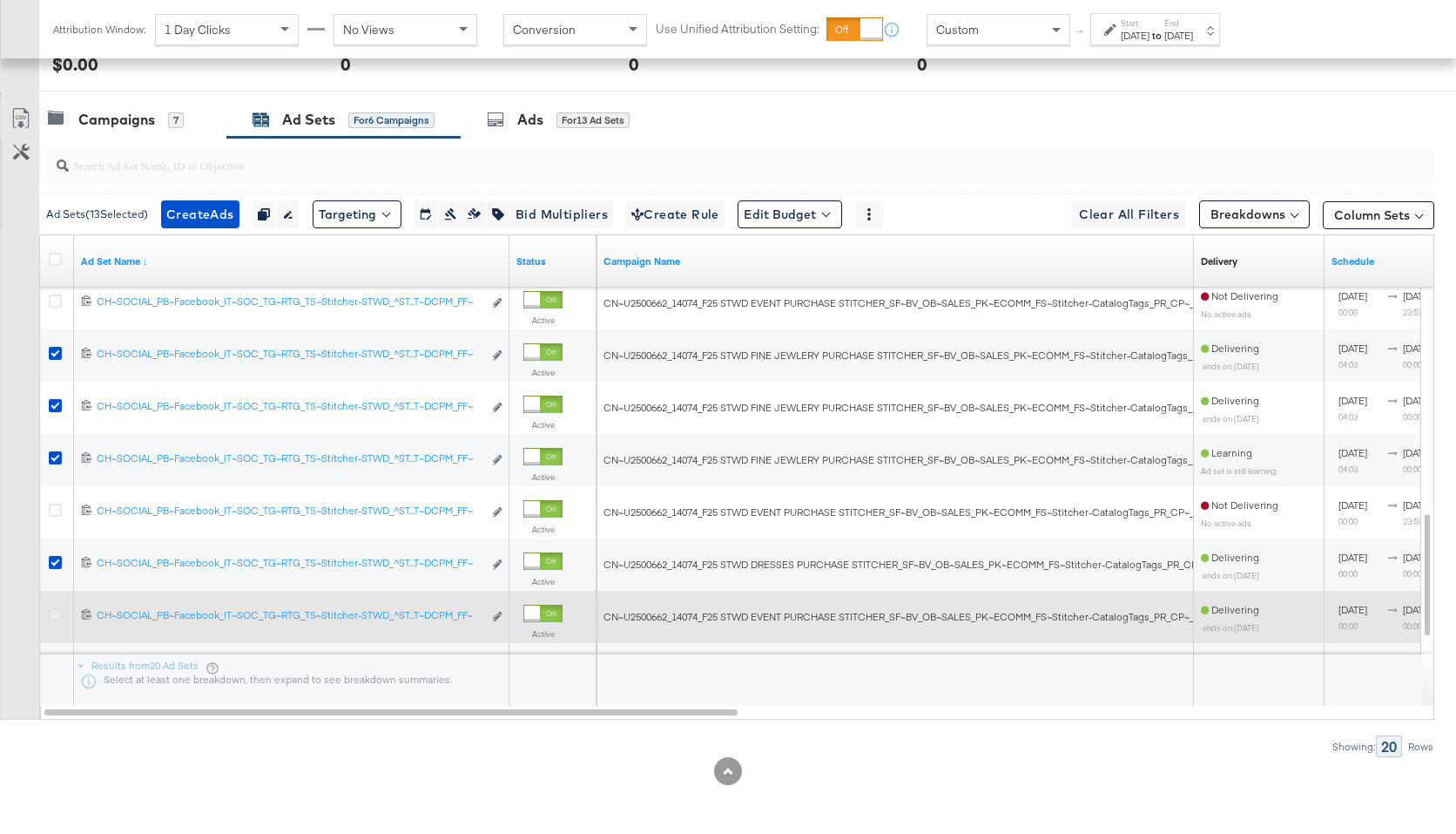
click at [50, 618] on icon at bounding box center [55, 615] width 13 height 13
click at [0, 0] on input "checkbox" at bounding box center [0, 0] width 0 height 0
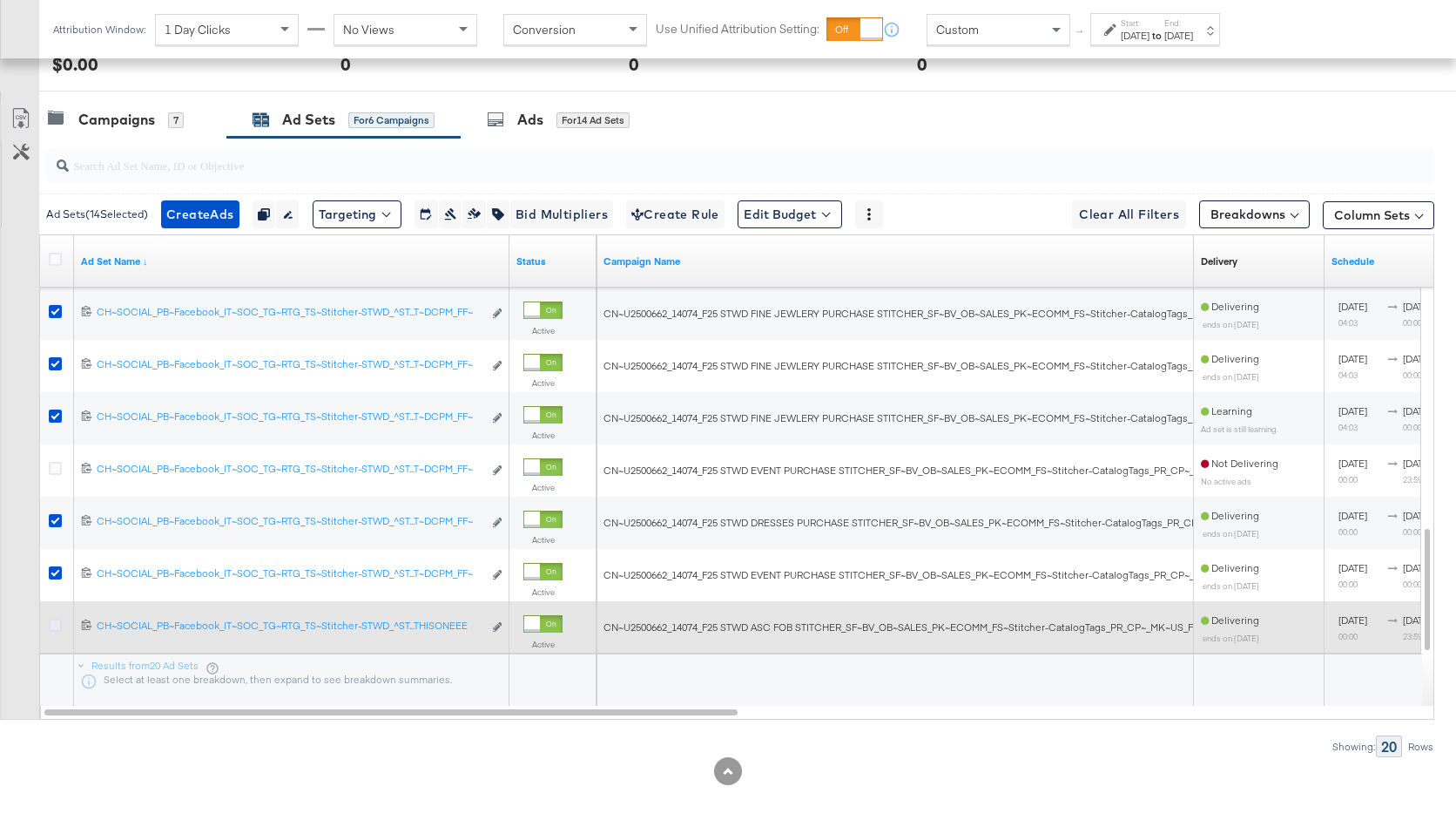
click at [60, 626] on icon at bounding box center [55, 626] width 13 height 13
click at [0, 0] on input "checkbox" at bounding box center [0, 0] width 0 height 0
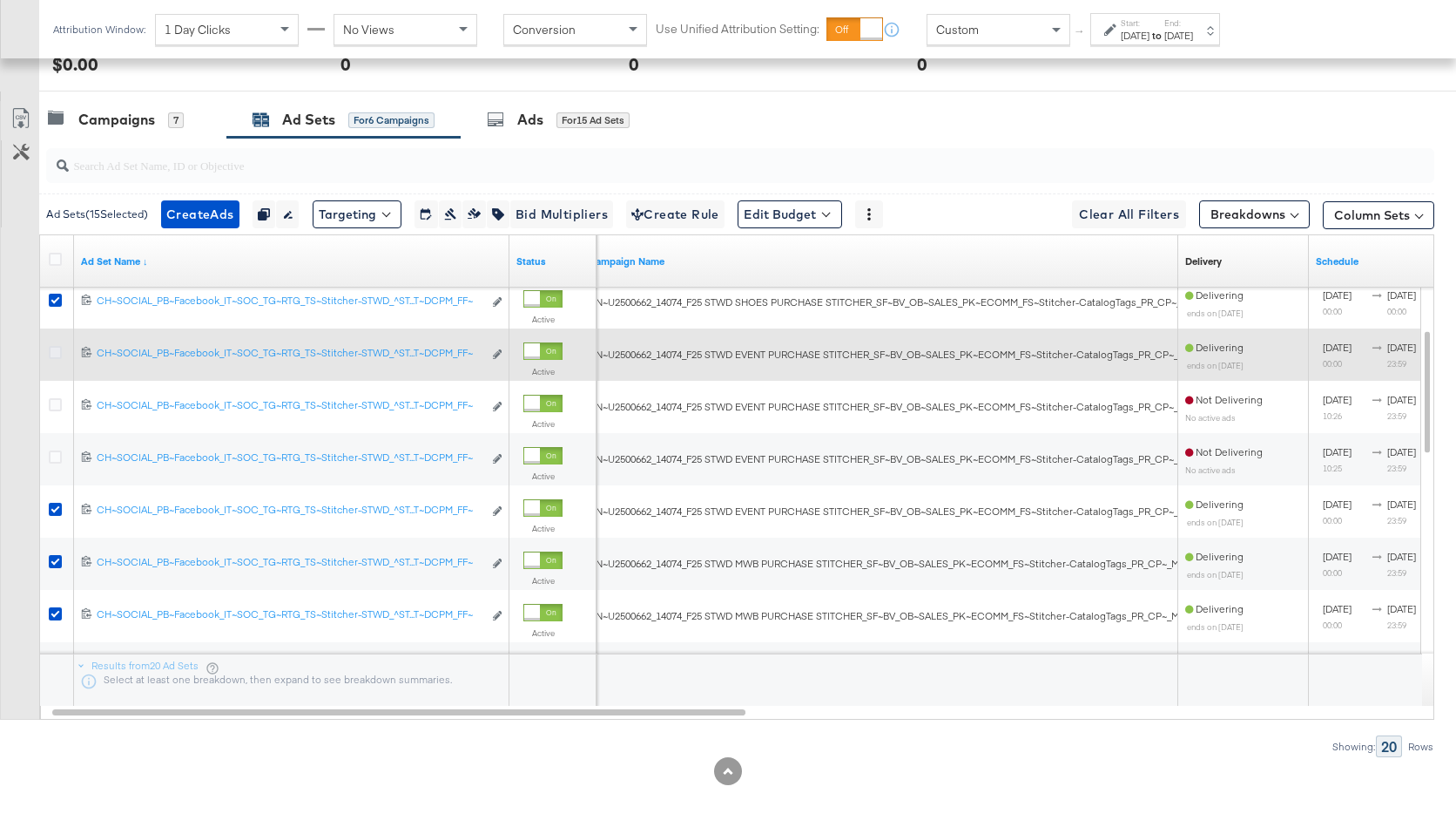
click at [58, 354] on icon at bounding box center [55, 353] width 13 height 13
click at [0, 0] on input "checkbox" at bounding box center [0, 0] width 0 height 0
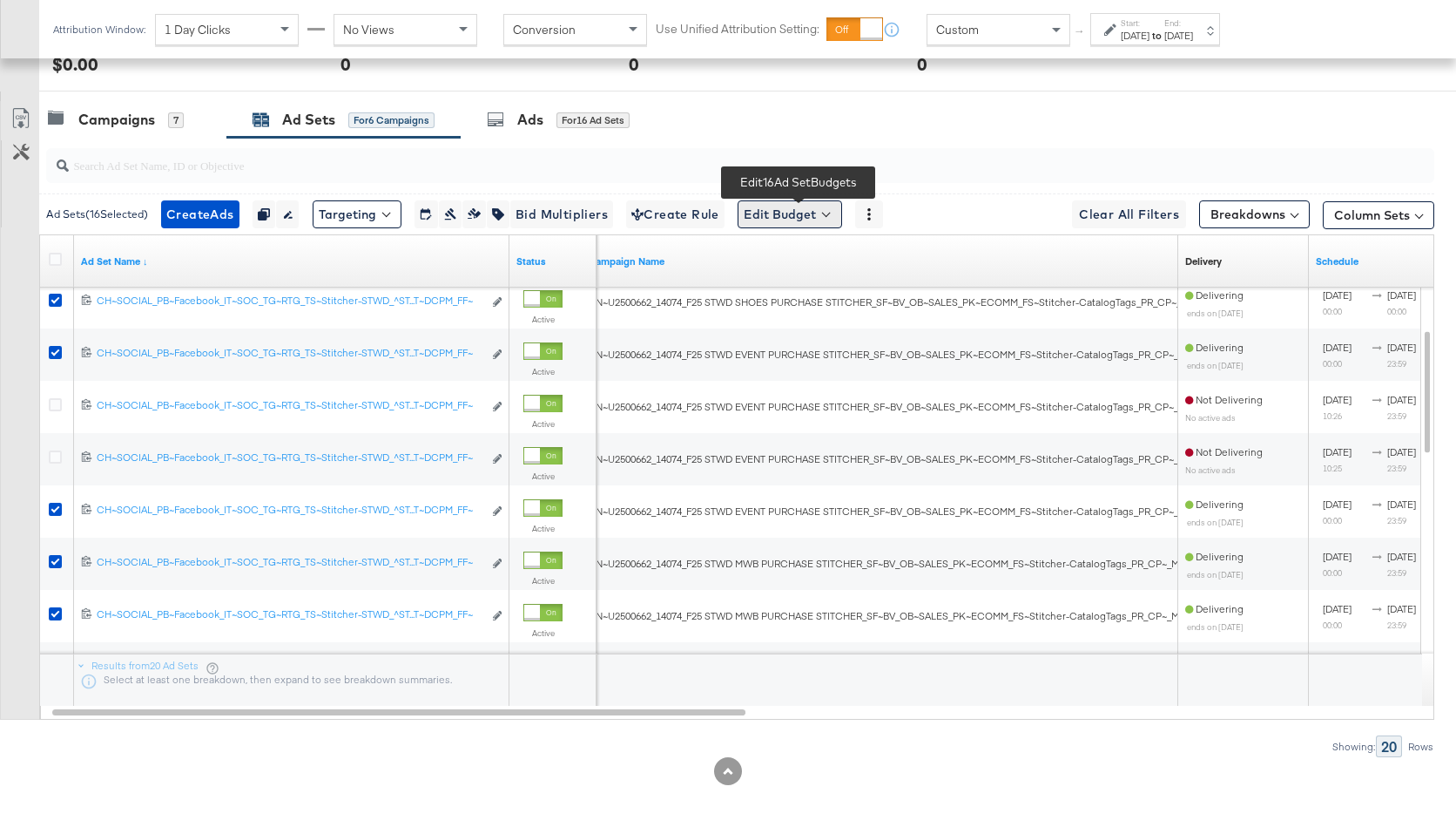
click at [801, 211] on button "Edit Budget" at bounding box center [790, 213] width 104 height 27
click at [797, 267] on span "Edit Ad Set Budget" at bounding box center [795, 260] width 99 height 23
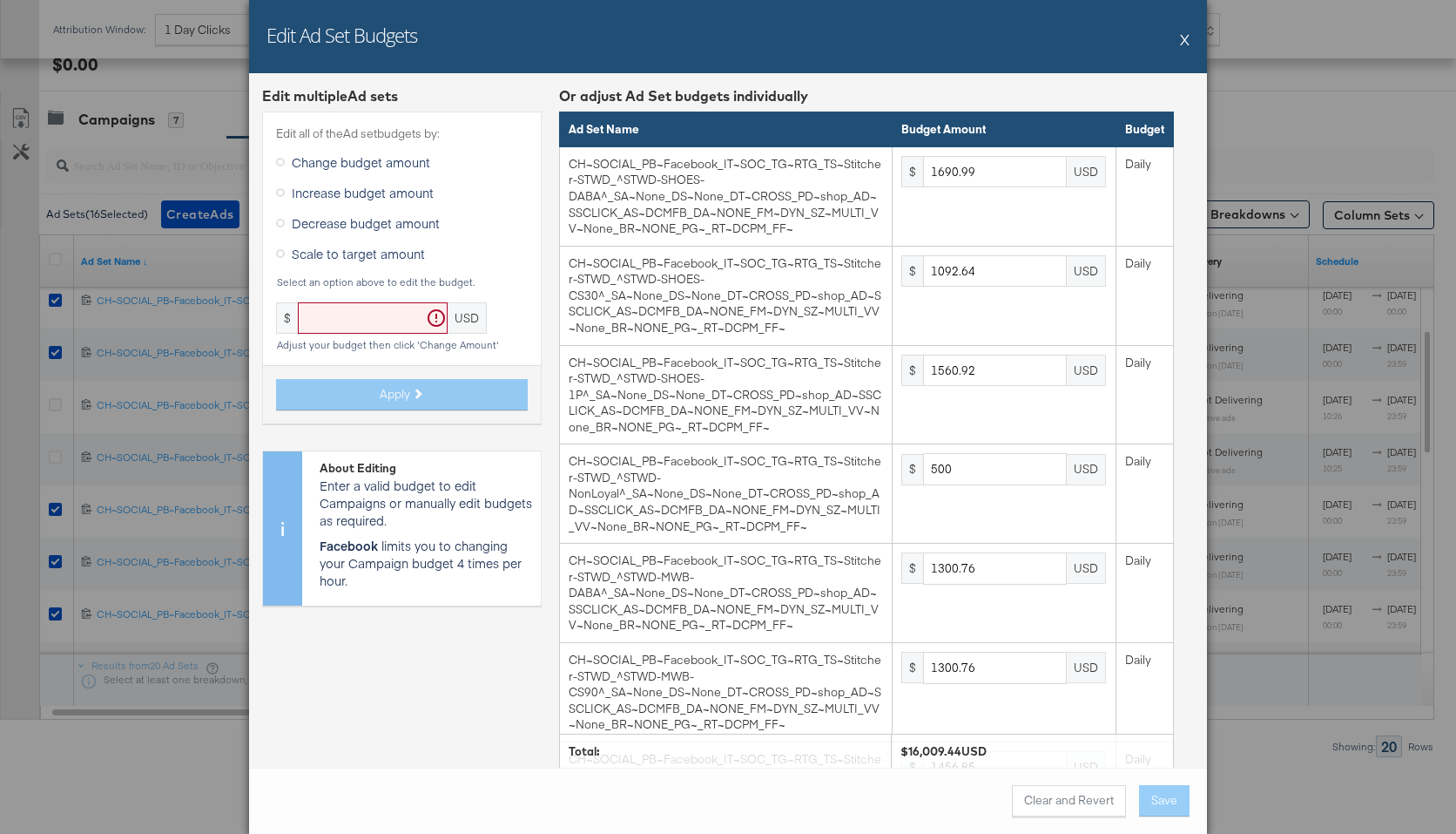
click at [377, 249] on span "Scale to target amount" at bounding box center [358, 253] width 134 height 17
click at [0, 0] on input "Scale to target amount" at bounding box center [0, 0] width 0 height 0
click at [373, 326] on input "text" at bounding box center [372, 318] width 150 height 32
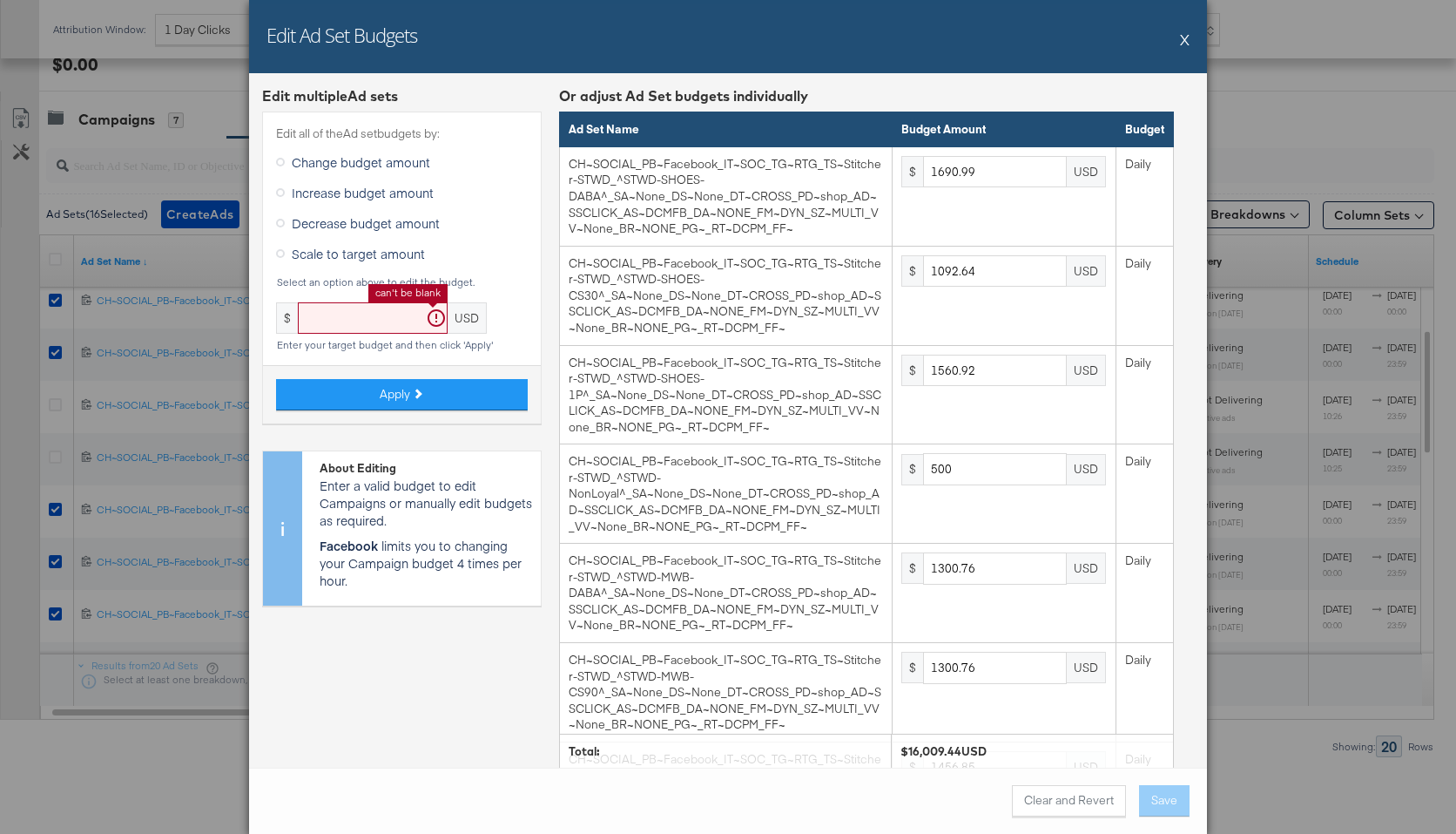
paste input "18067.89"
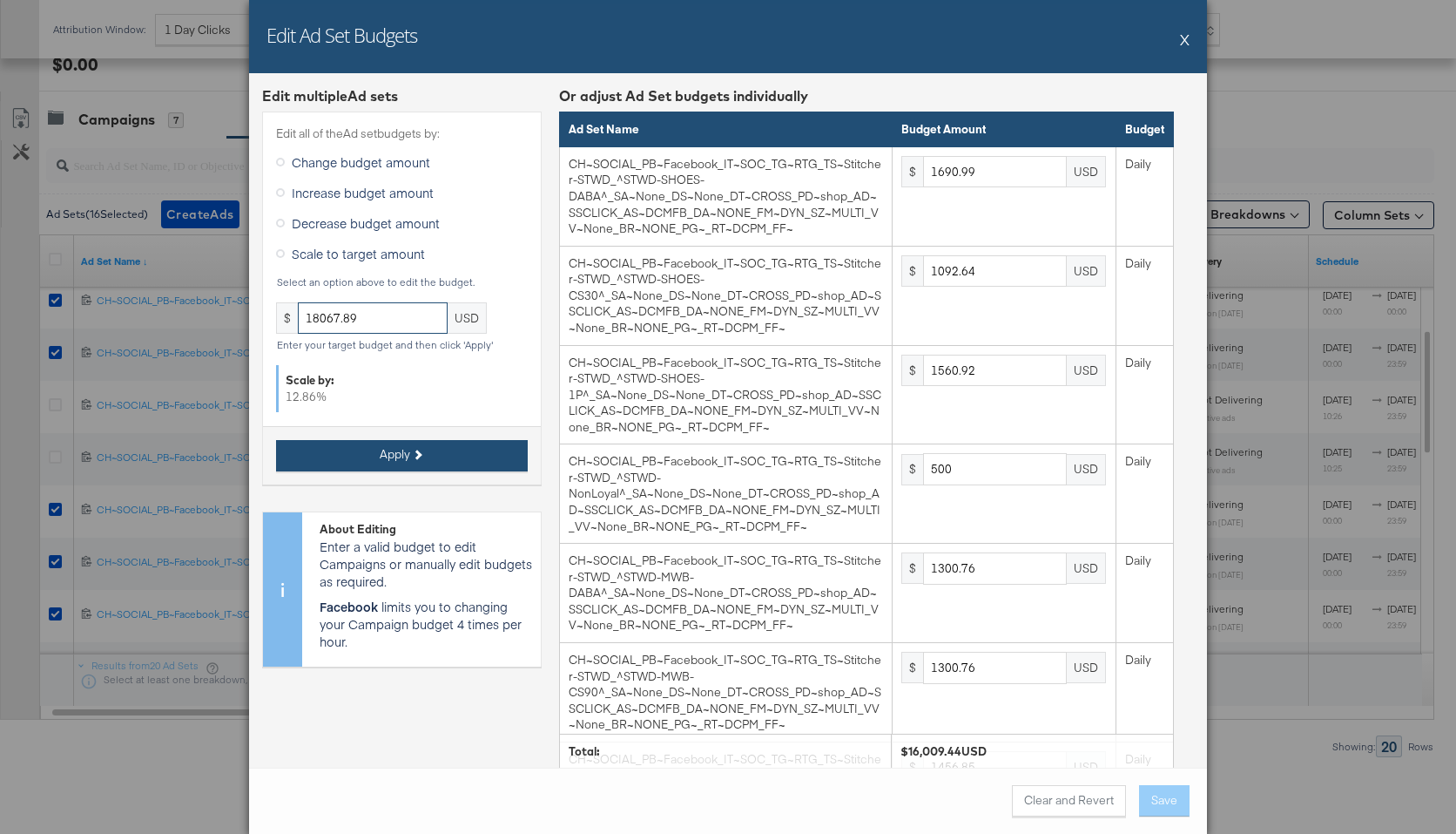
type input "18067.89"
click at [462, 464] on button "Apply" at bounding box center [402, 455] width 252 height 31
type input "1908.41"
type input "1233.12"
type input "1761.61"
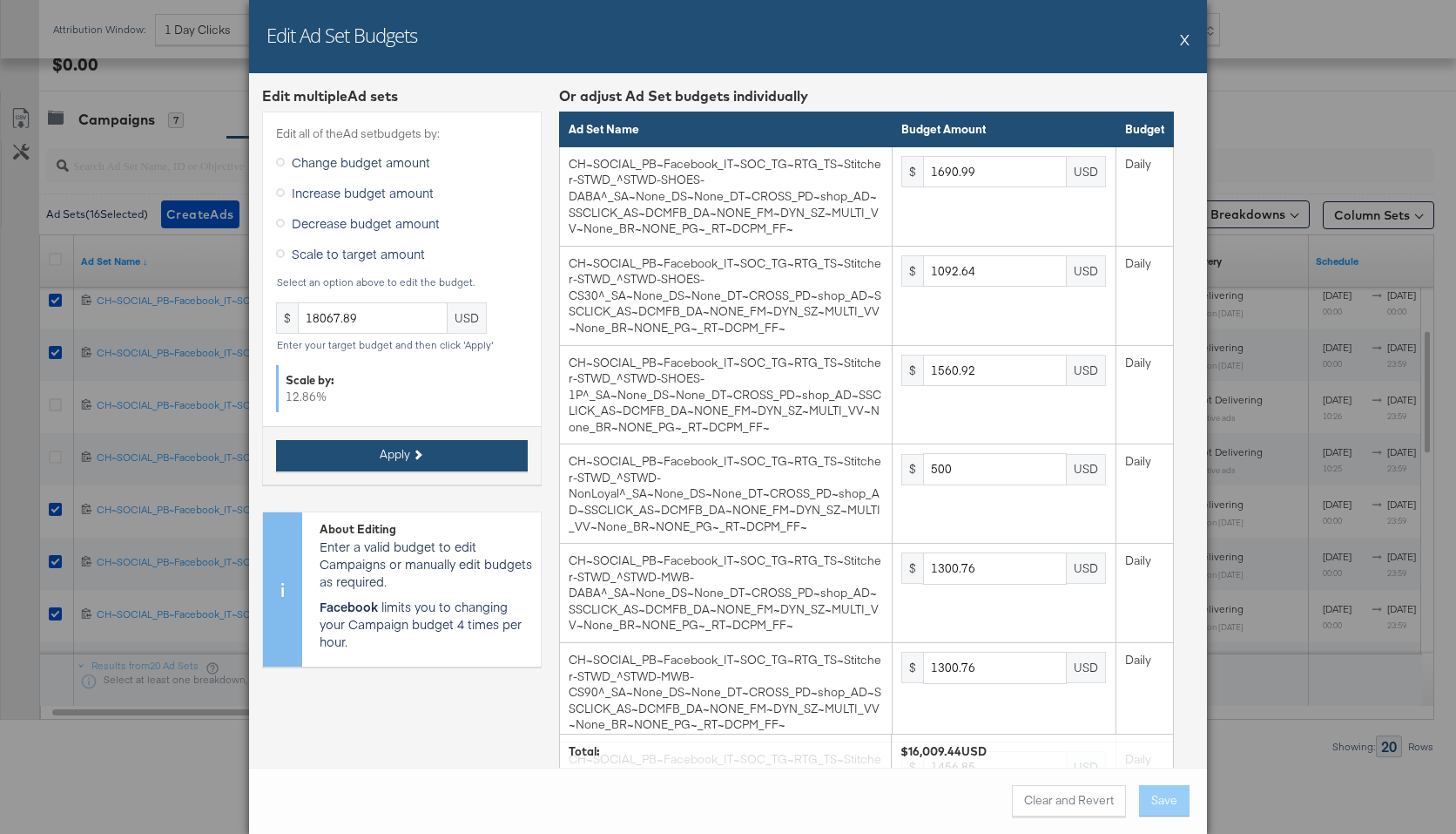
type input "564.28"
type input "1468"
type input "1644.16"
type input "564.28"
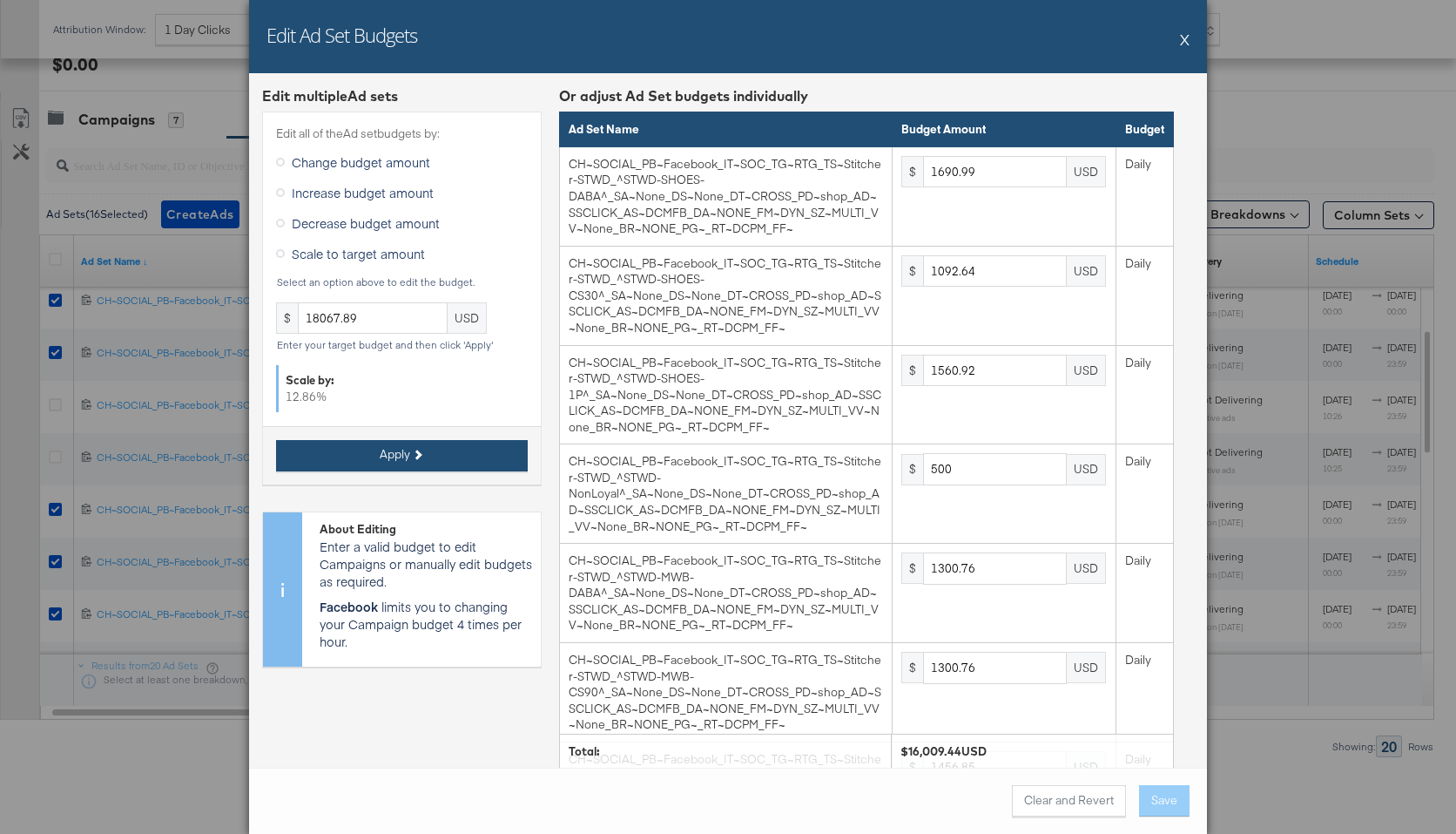
type input "1000.2"
type input "587.21"
type input "469.75"
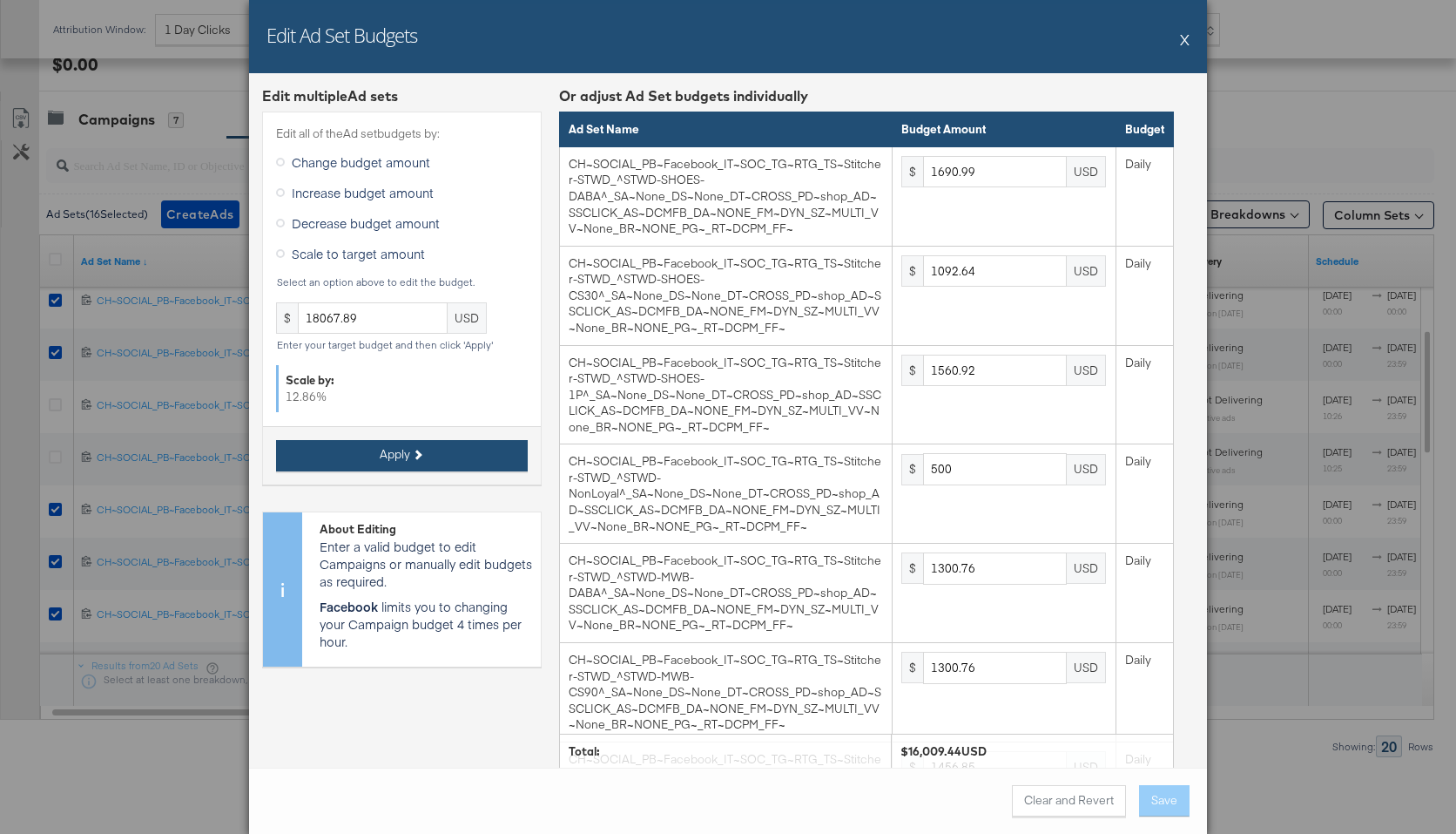
type input "1174.4"
type input "322.96"
type input "2727"
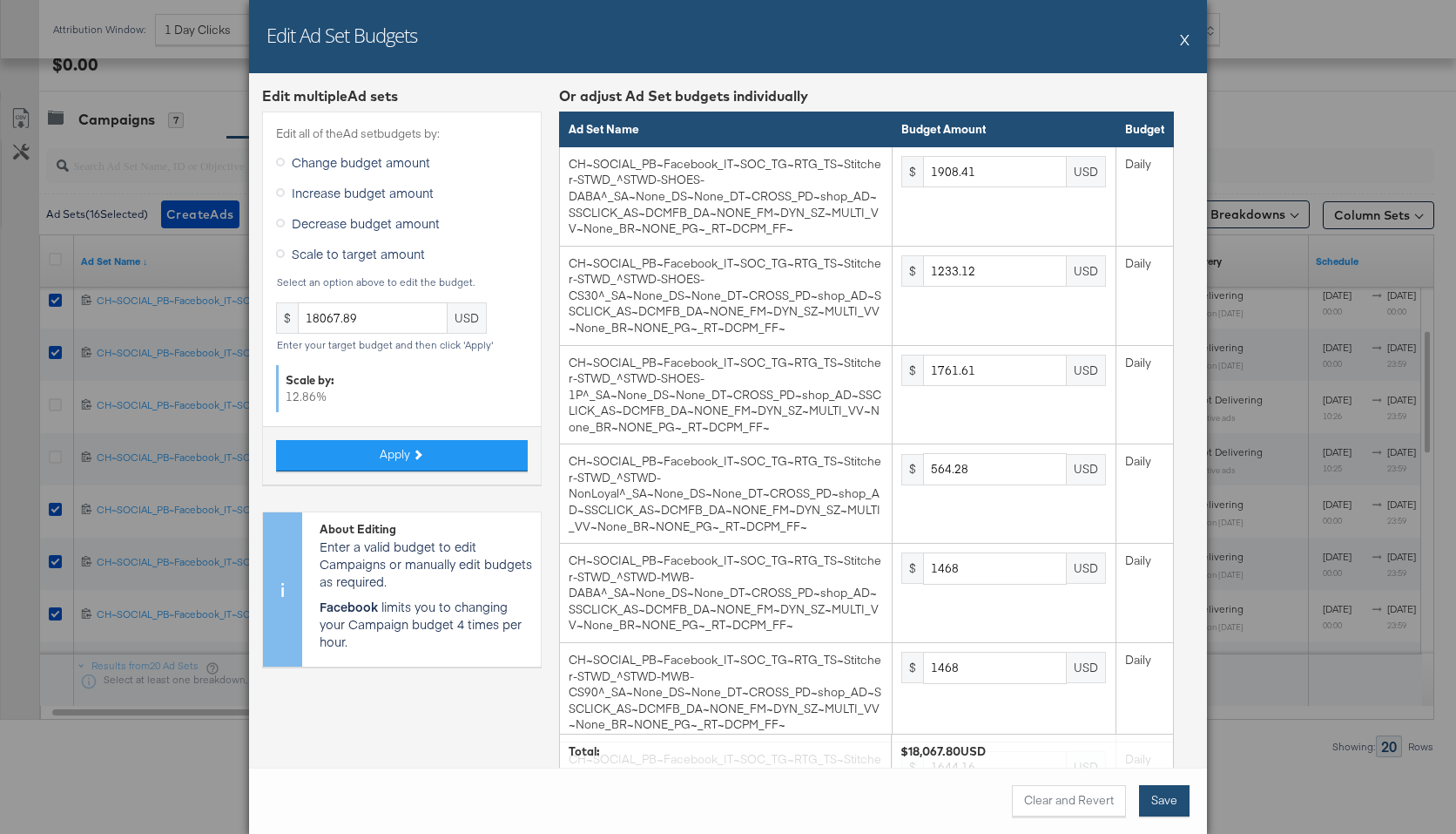
click at [1169, 800] on button "Save" at bounding box center [1164, 800] width 50 height 31
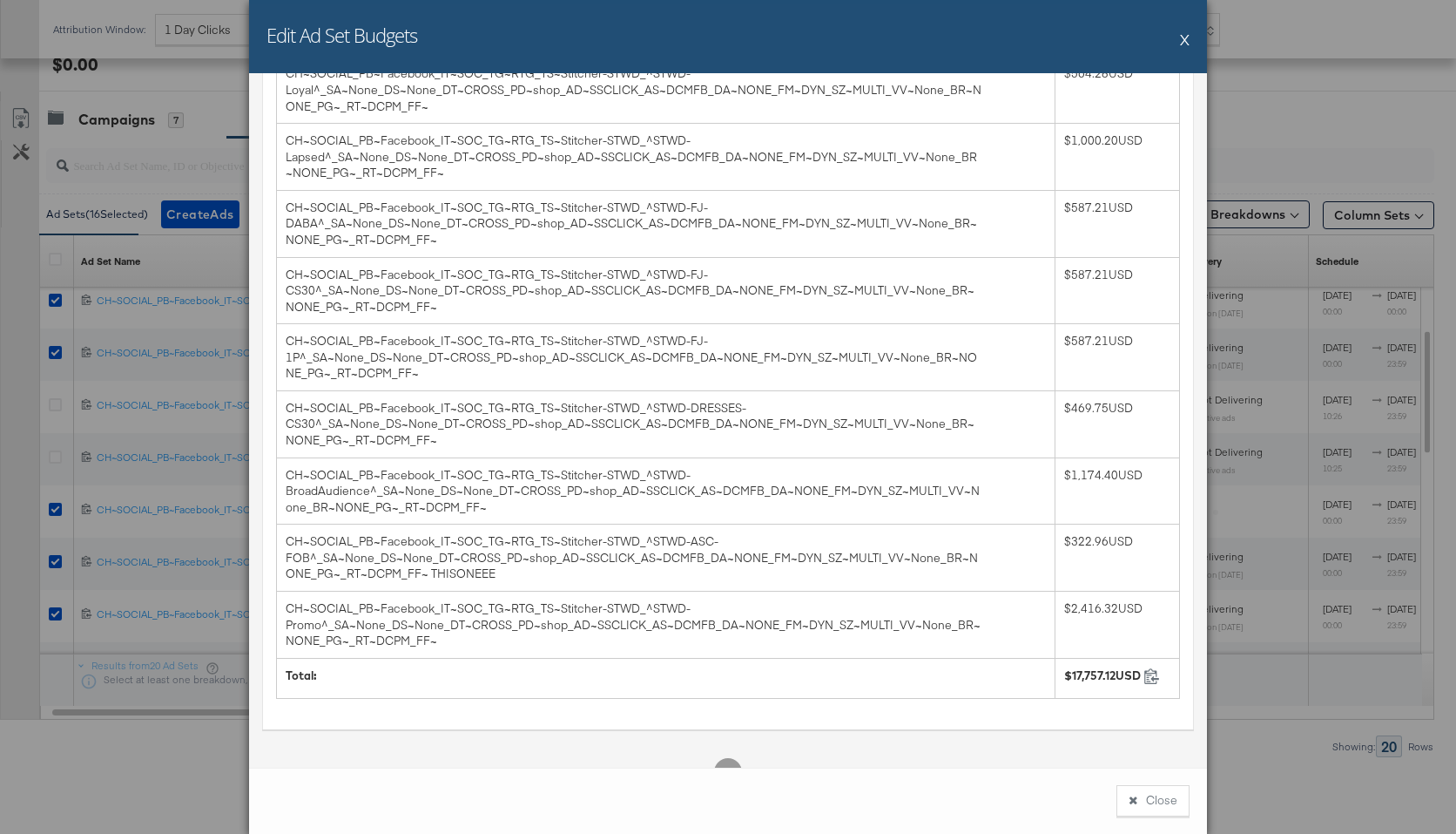
scroll to position [766, 0]
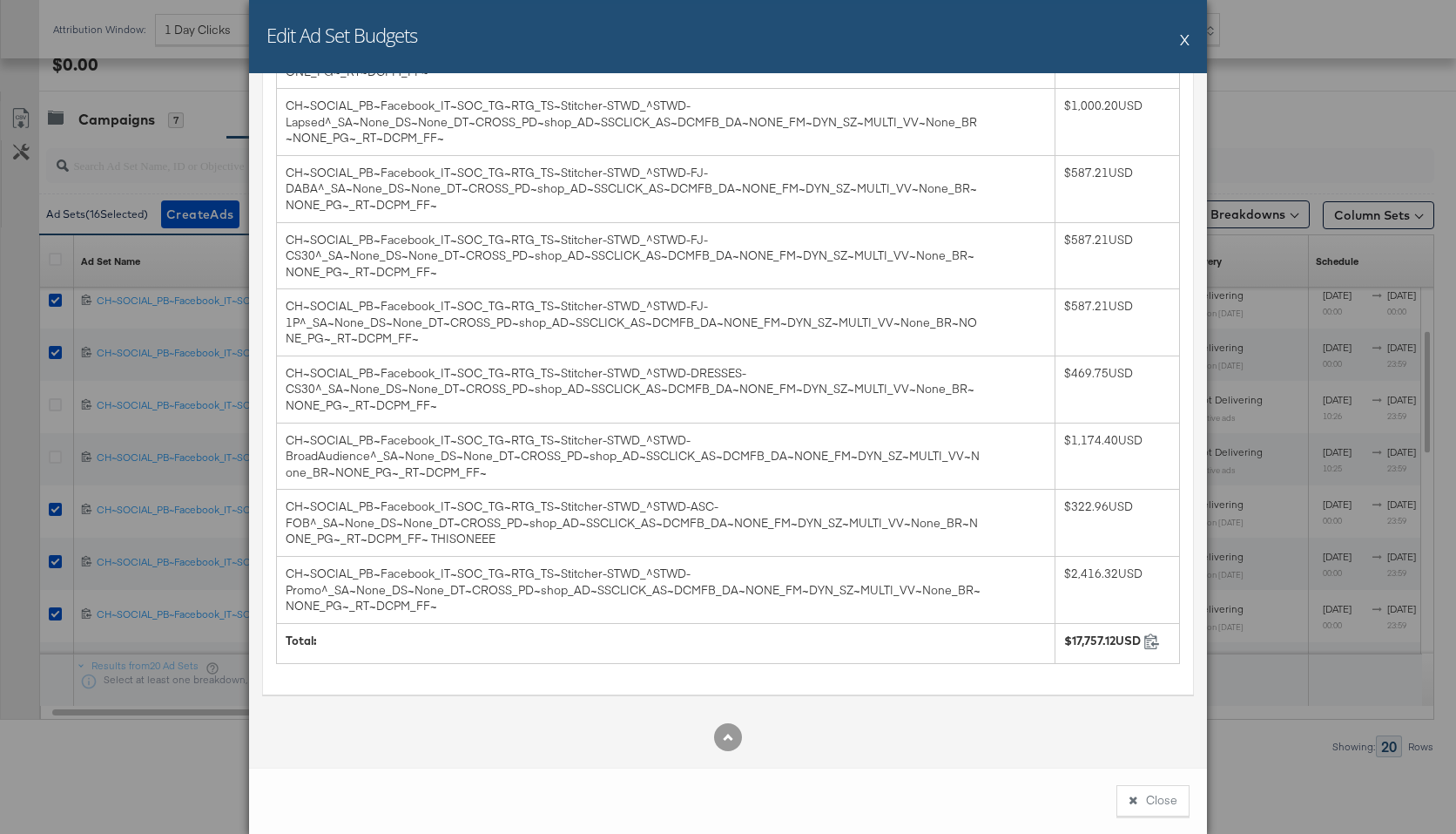
click at [1186, 40] on button "X" at bounding box center [1185, 39] width 9 height 35
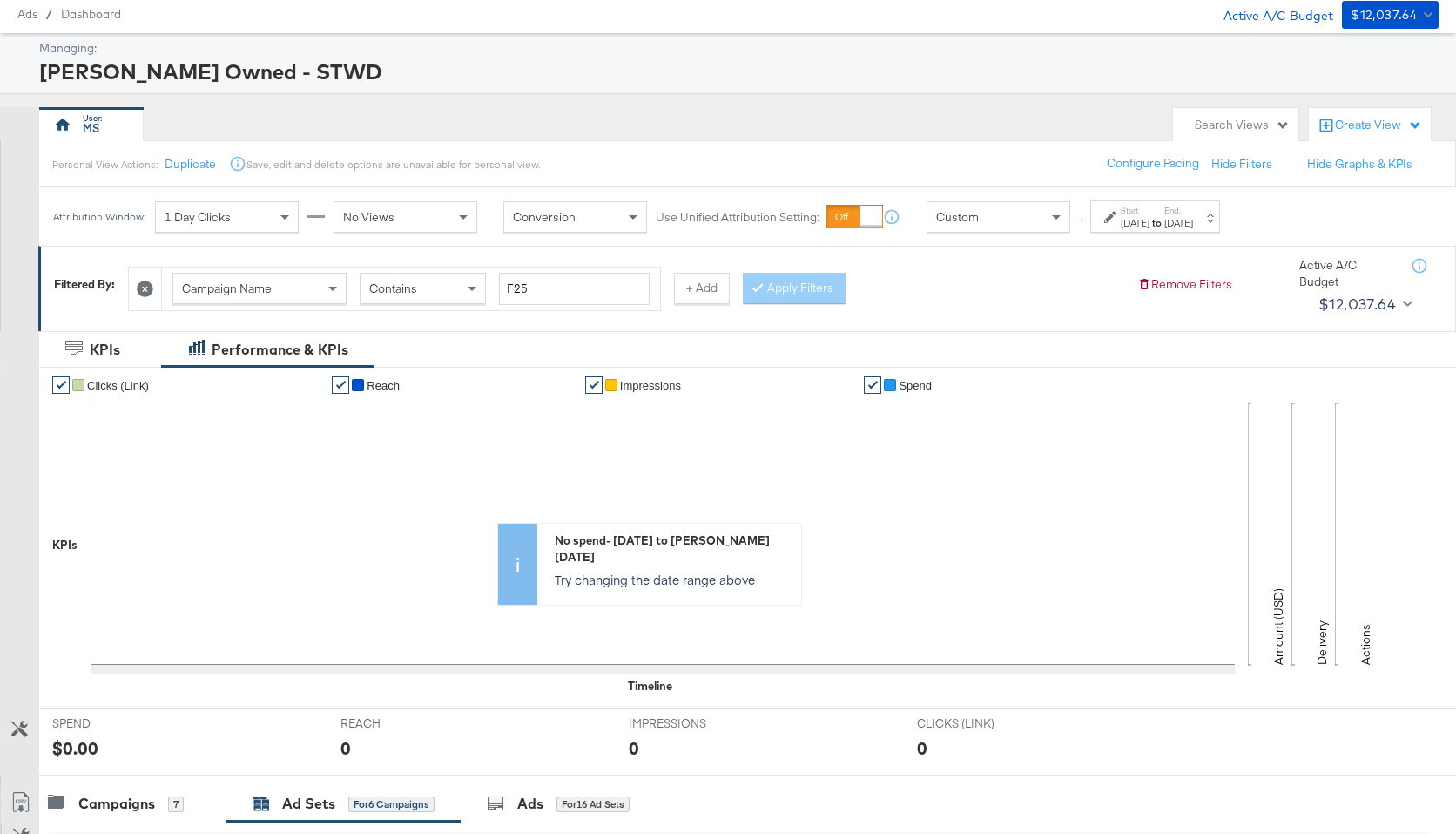
scroll to position [0, 0]
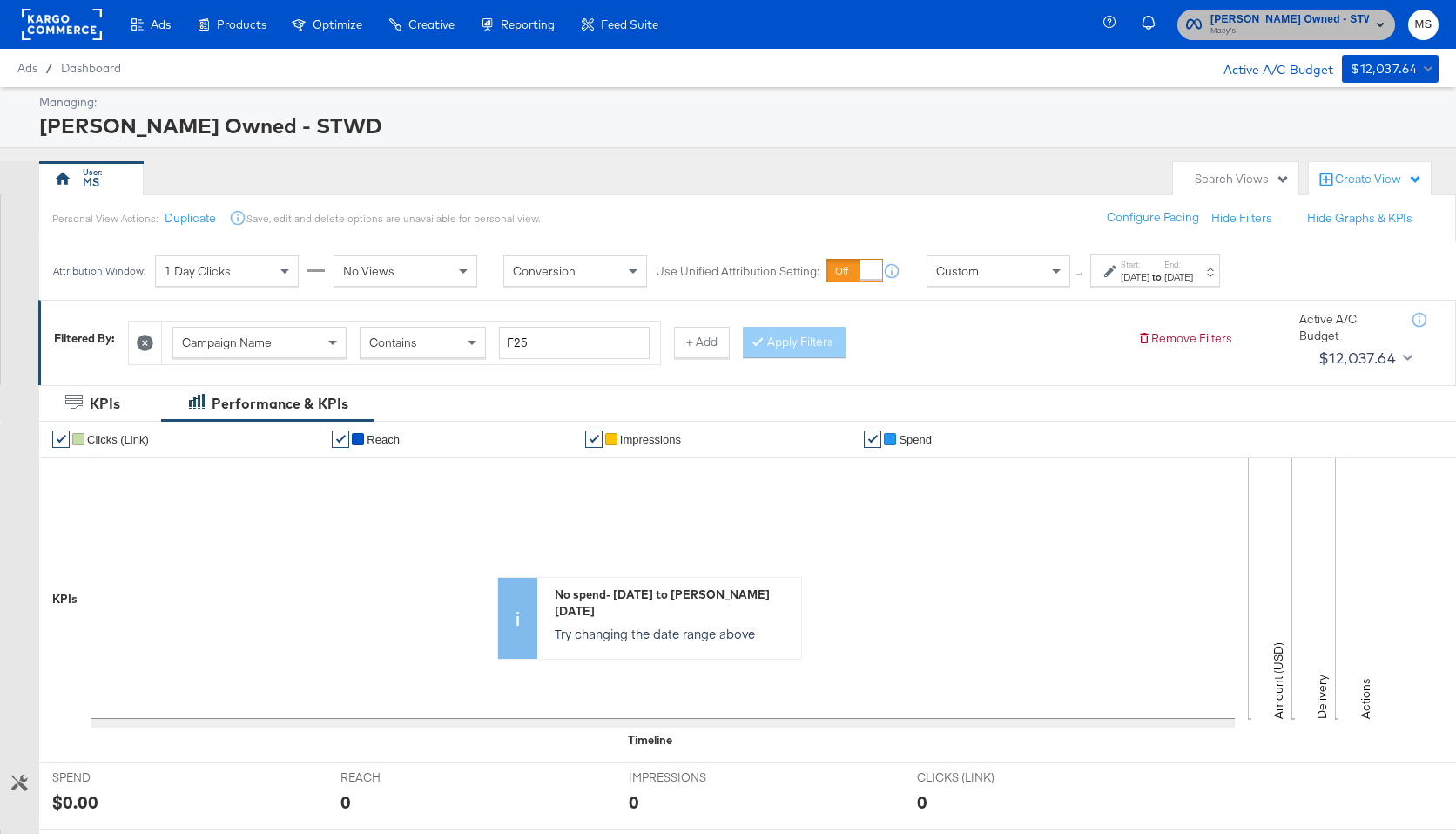
click at [1337, 21] on span "[PERSON_NAME] Owned - STWD" at bounding box center [1289, 19] width 158 height 18
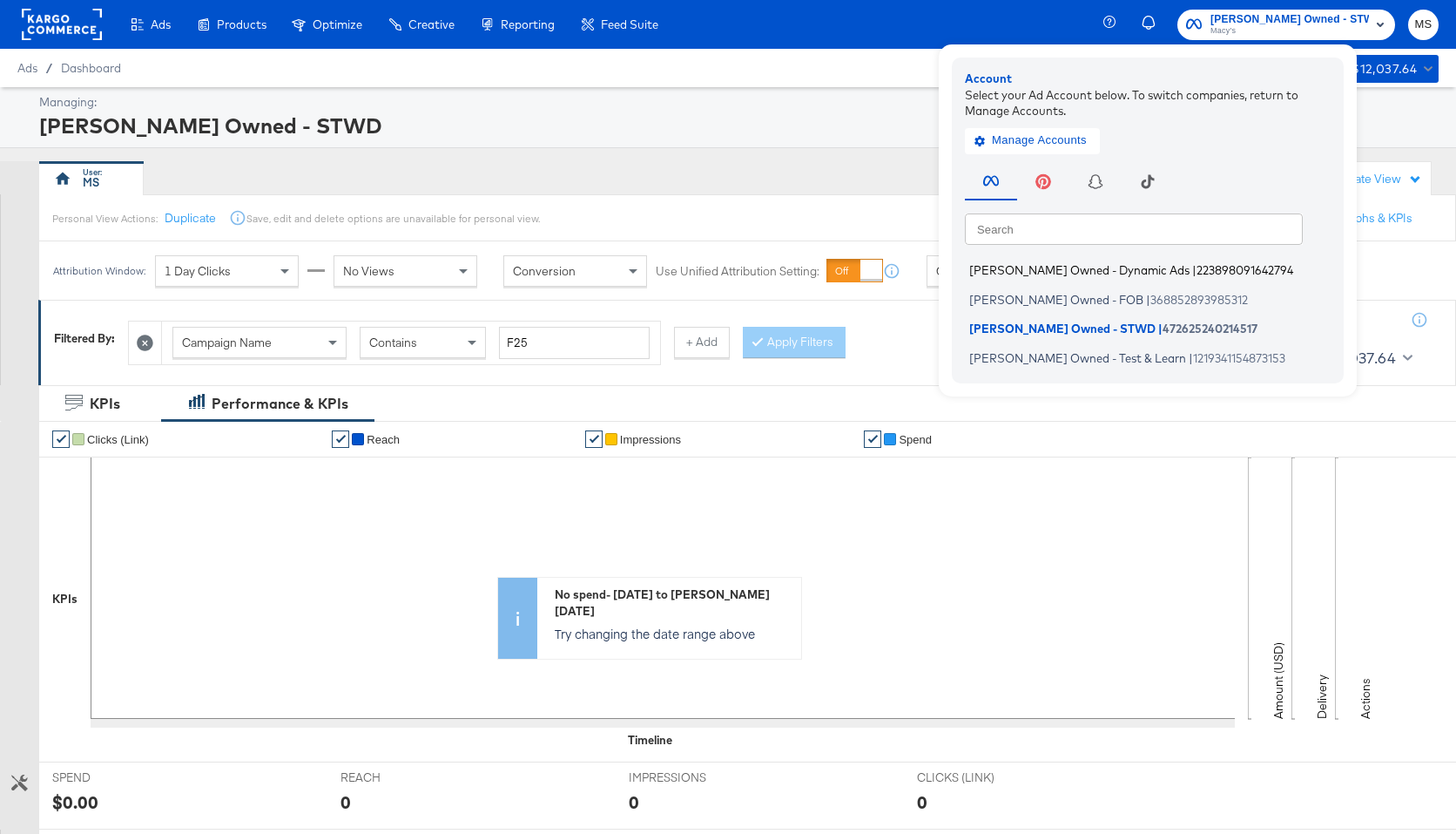
click at [1196, 273] on span "223898091642794" at bounding box center [1245, 270] width 97 height 14
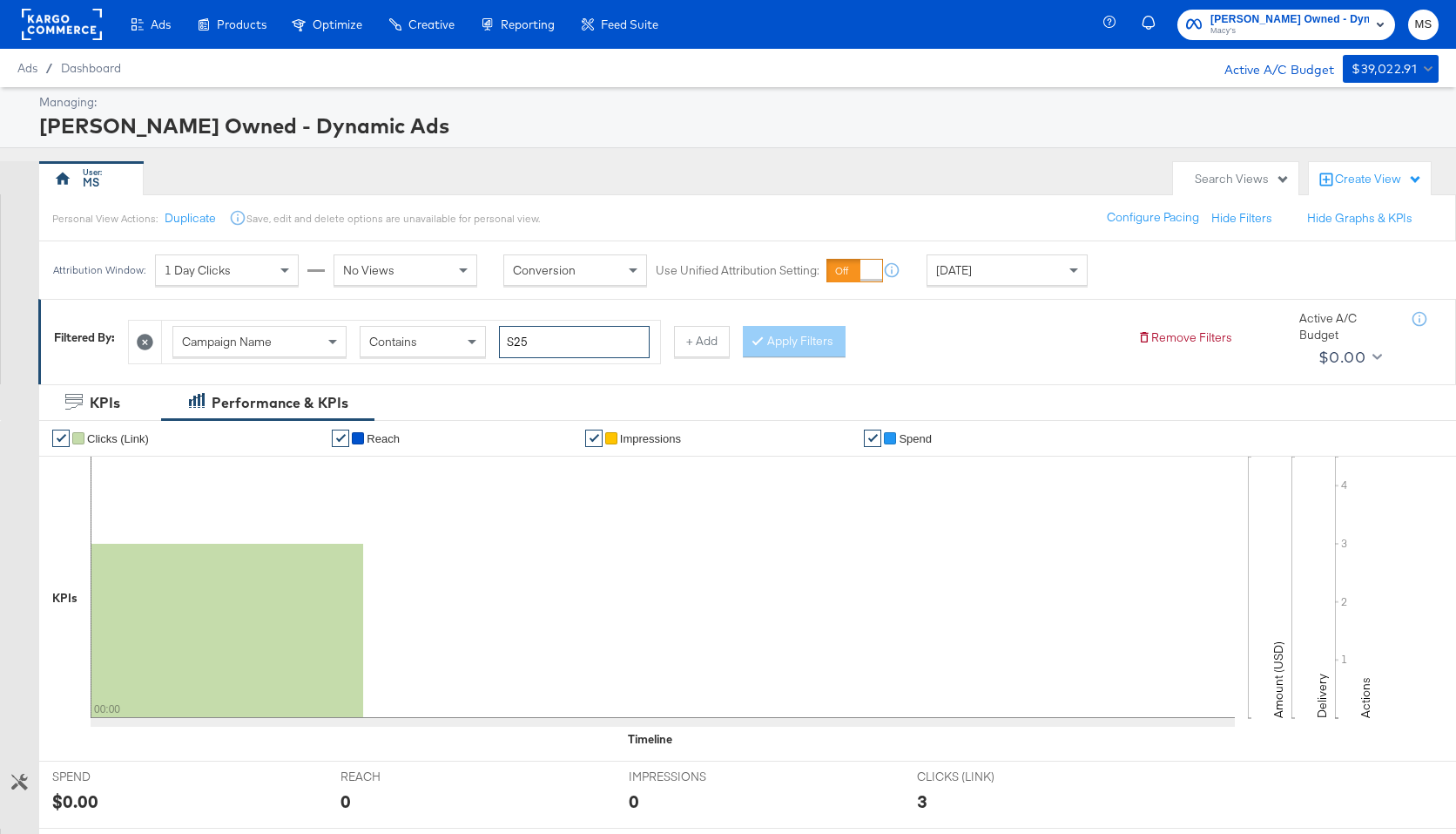
drag, startPoint x: 514, startPoint y: 341, endPoint x: 502, endPoint y: 341, distance: 12.0
click at [502, 341] on input "S25" at bounding box center [574, 342] width 151 height 32
type input "F25"
click at [814, 348] on button "Apply Filters" at bounding box center [794, 341] width 103 height 31
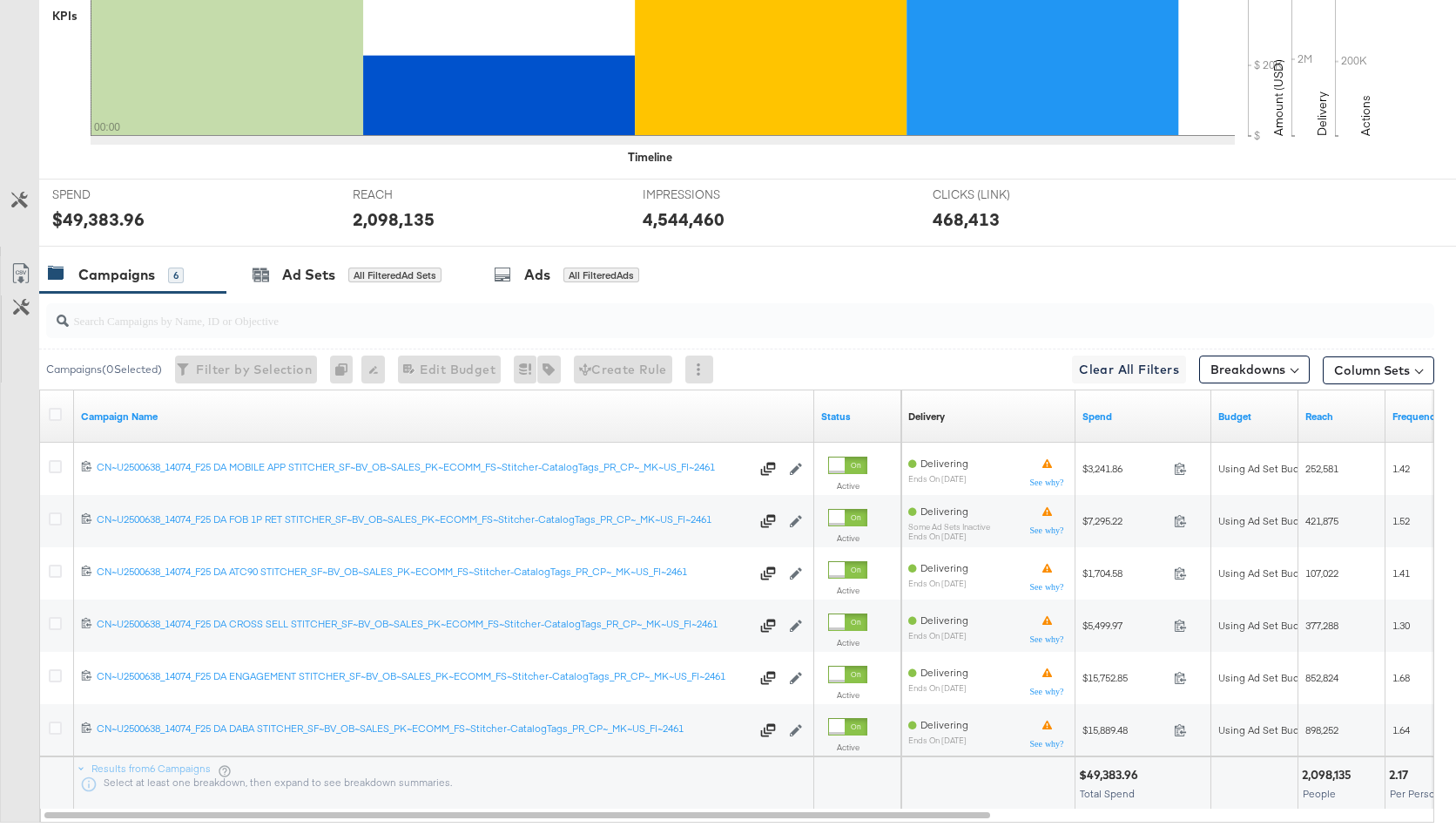
scroll to position [685, 0]
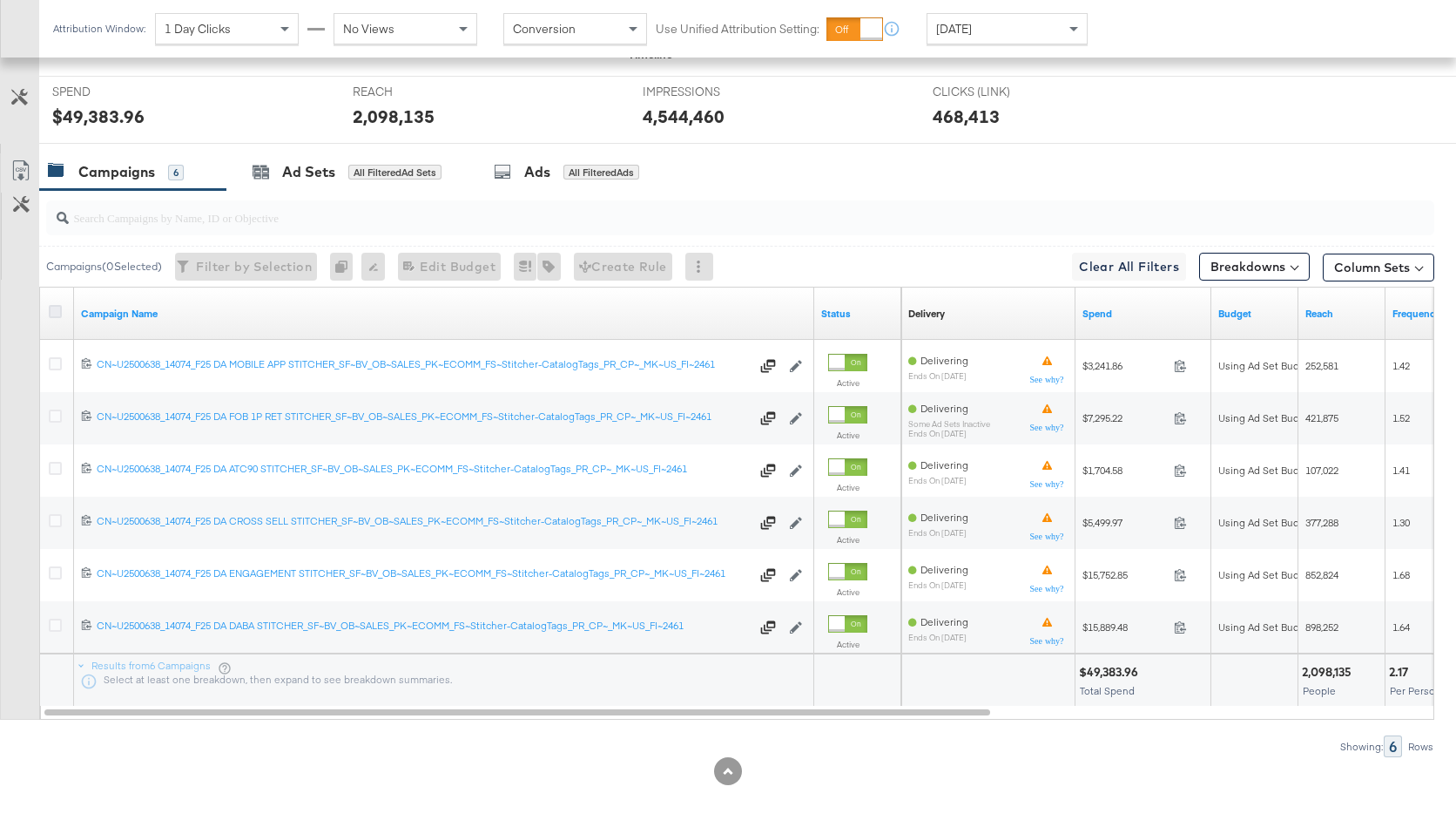
click at [60, 314] on icon at bounding box center [55, 312] width 13 height 13
click at [0, 0] on input "checkbox" at bounding box center [0, 0] width 0 height 0
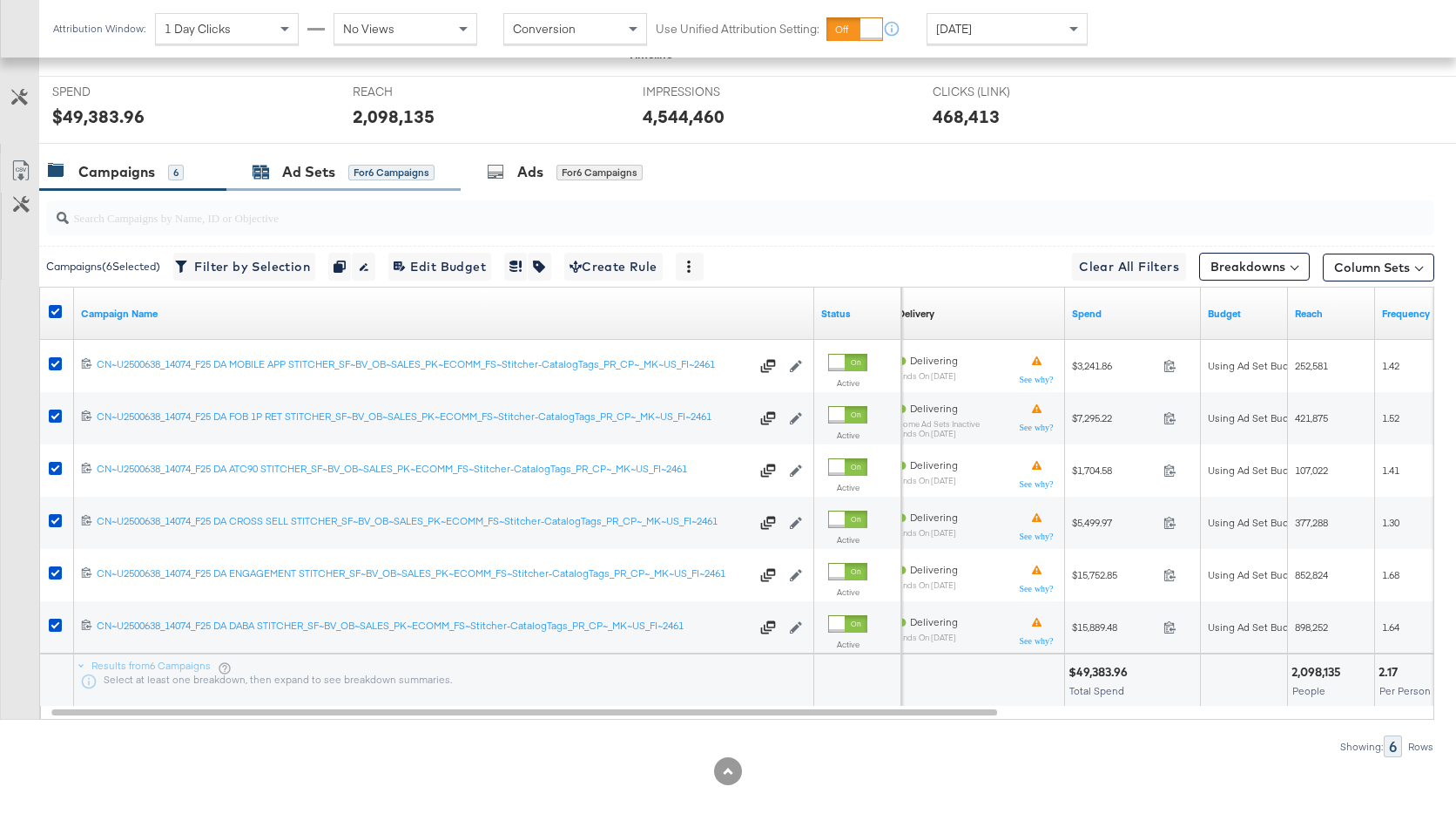
click at [306, 173] on div "Ad Sets" at bounding box center [309, 172] width 53 height 20
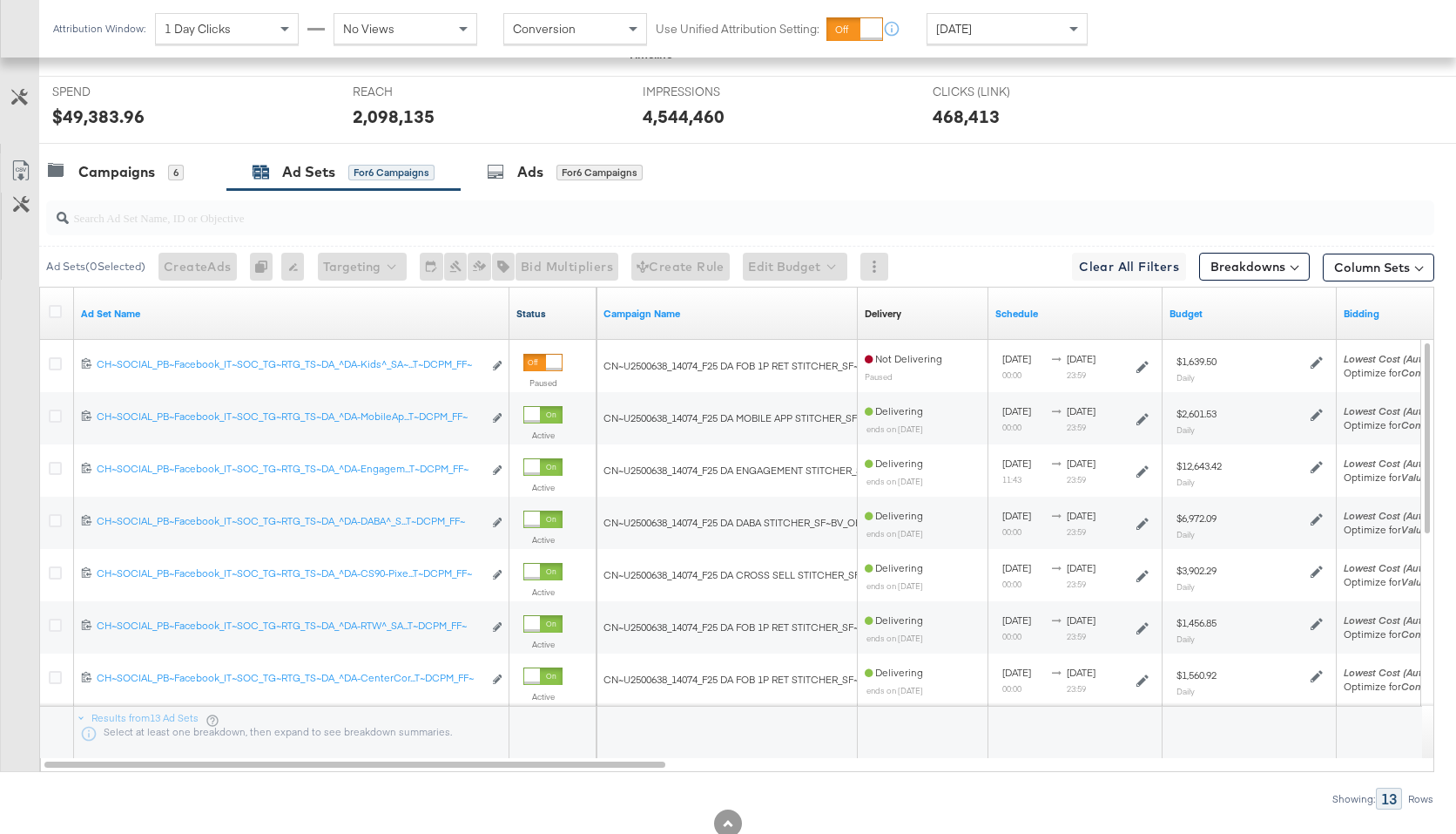
click at [534, 316] on link "Status" at bounding box center [552, 314] width 73 height 14
click at [534, 316] on link "Status ↑" at bounding box center [552, 314] width 73 height 14
click at [60, 312] on icon at bounding box center [55, 312] width 13 height 13
click at [0, 0] on input "checkbox" at bounding box center [0, 0] width 0 height 0
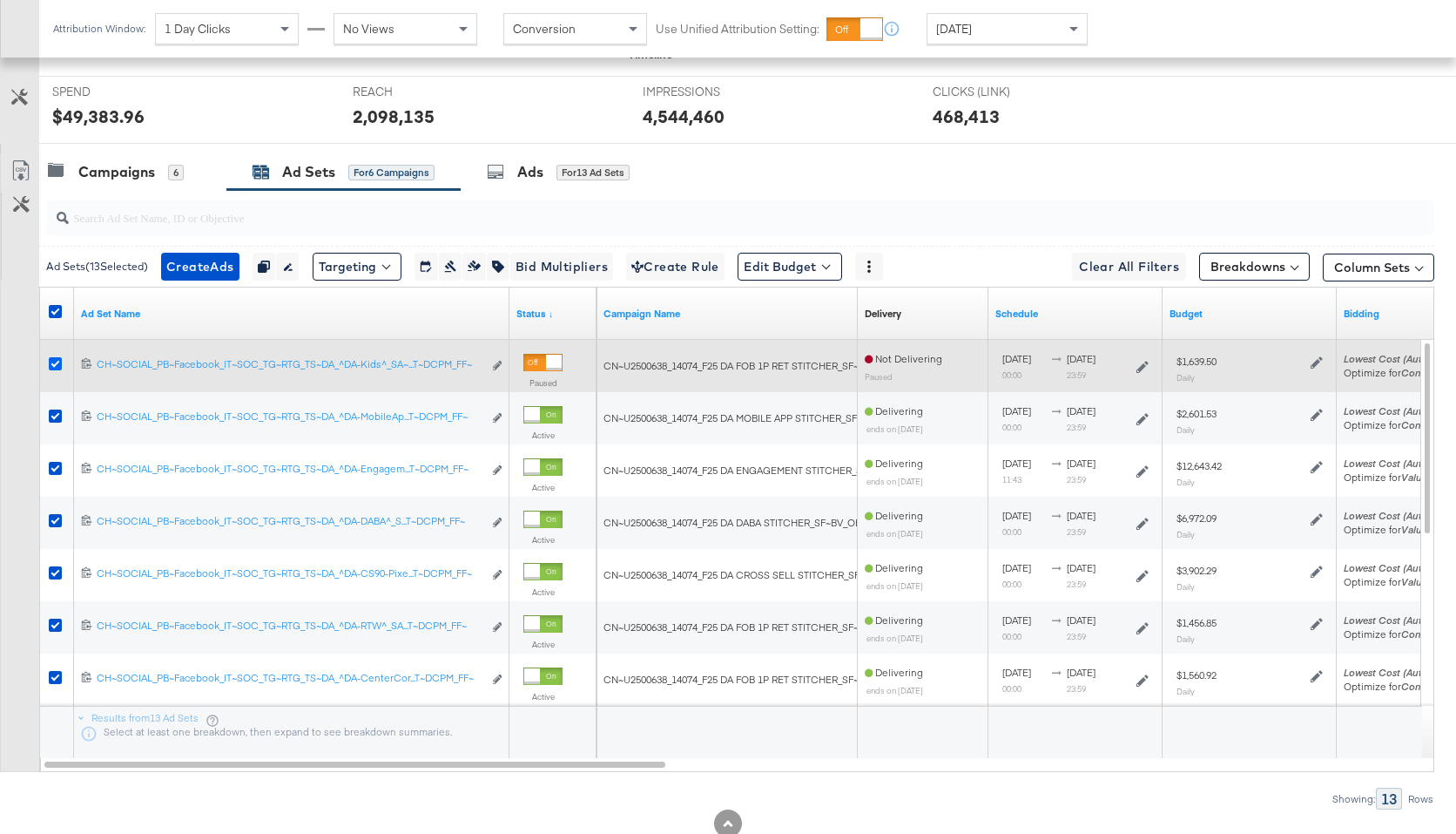
click at [58, 361] on icon at bounding box center [55, 364] width 13 height 13
click at [0, 0] on input "checkbox" at bounding box center [0, 0] width 0 height 0
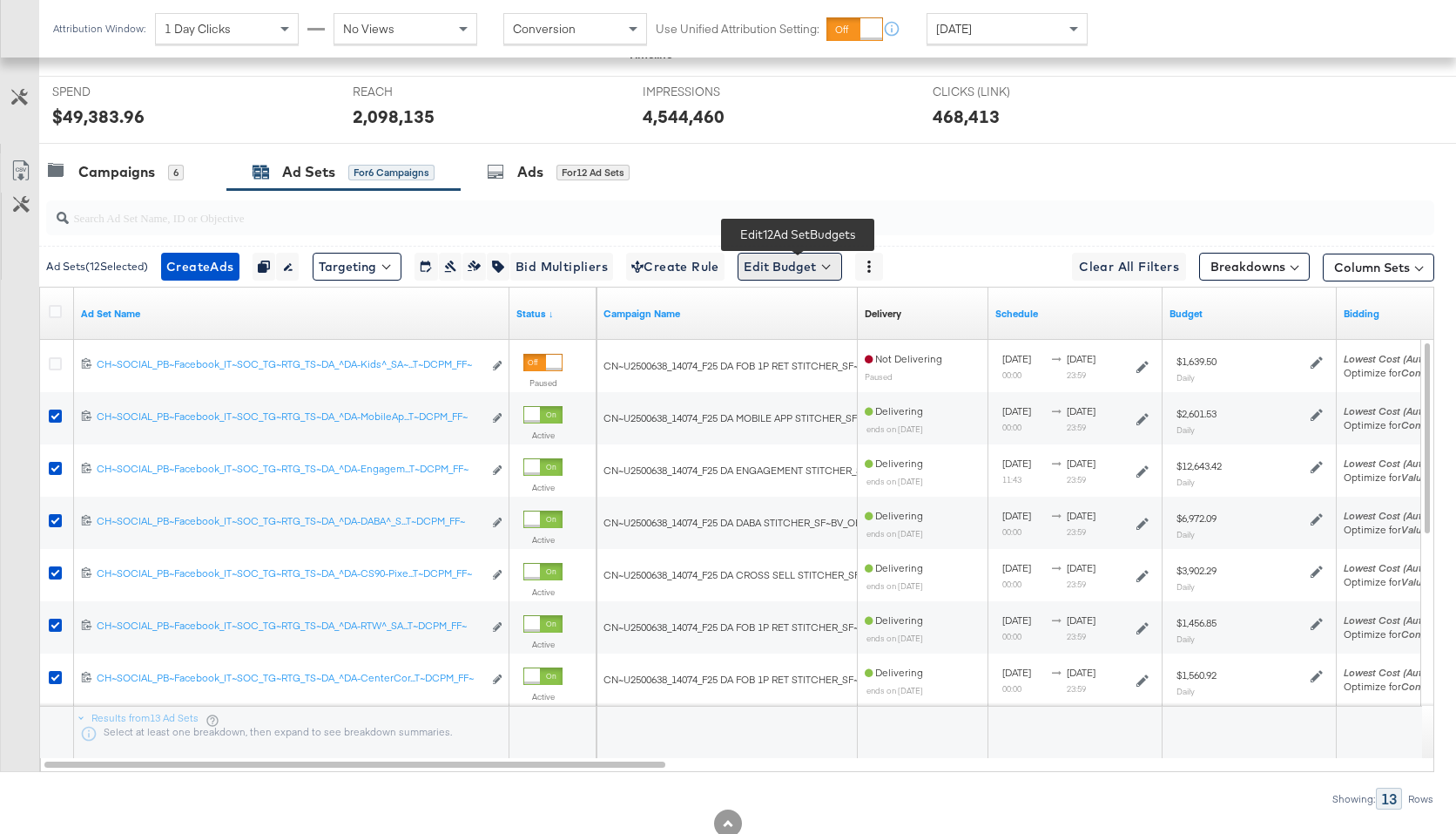
click at [788, 276] on button "Edit Budget" at bounding box center [790, 266] width 104 height 27
click at [806, 321] on span "Edit Ad Set Budget" at bounding box center [795, 312] width 99 height 23
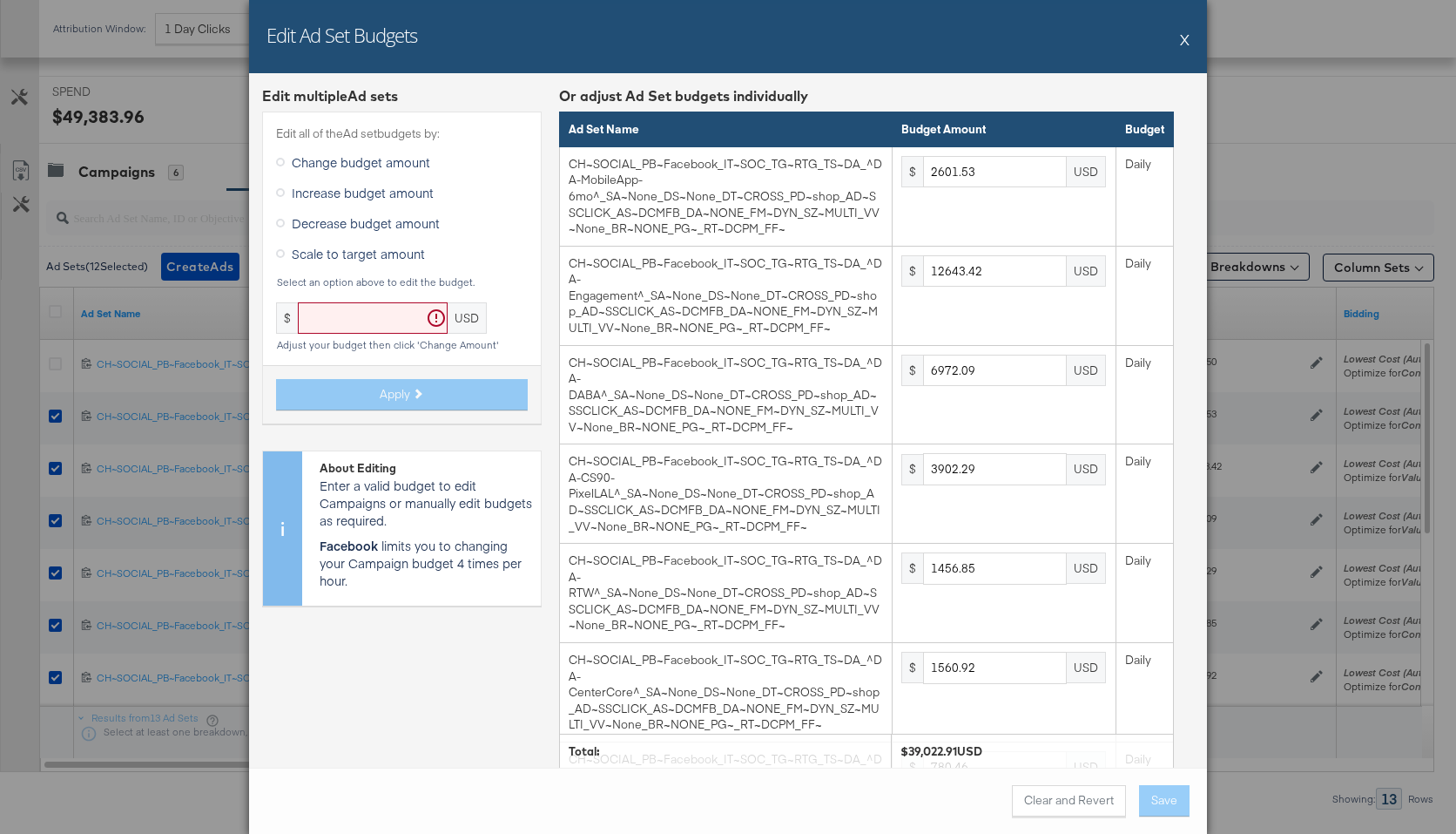
click at [342, 255] on span "Scale to target amount" at bounding box center [358, 253] width 134 height 17
click at [0, 0] on input "Scale to target amount" at bounding box center [0, 0] width 0 height 0
click at [369, 317] on input "text" at bounding box center [372, 318] width 150 height 32
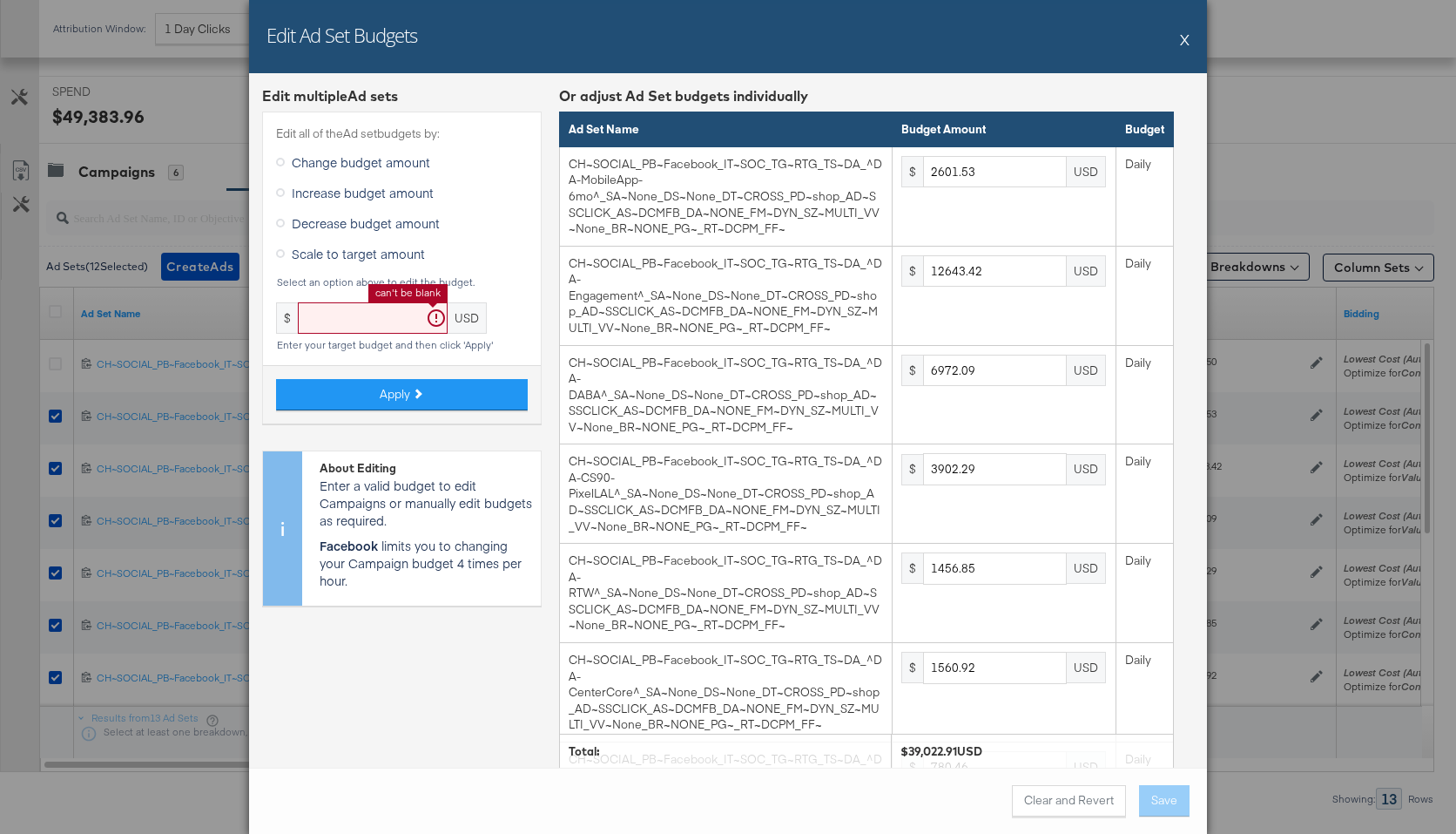
paste input "54203.66"
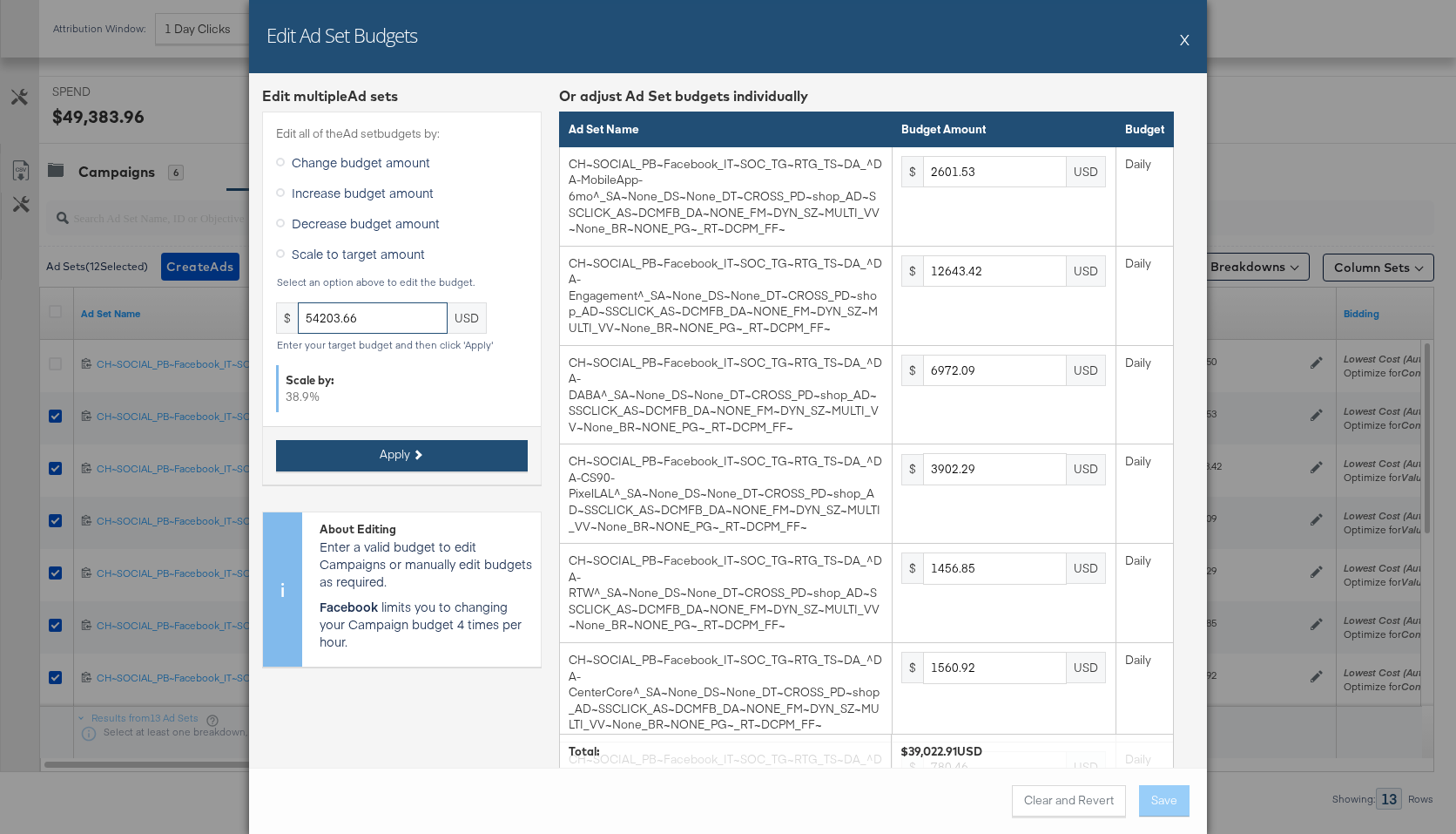
type input "54203.66"
click at [453, 452] on button "Apply" at bounding box center [402, 455] width 252 height 31
type input "3613.58"
type input "17561.98"
type input "9684.38"
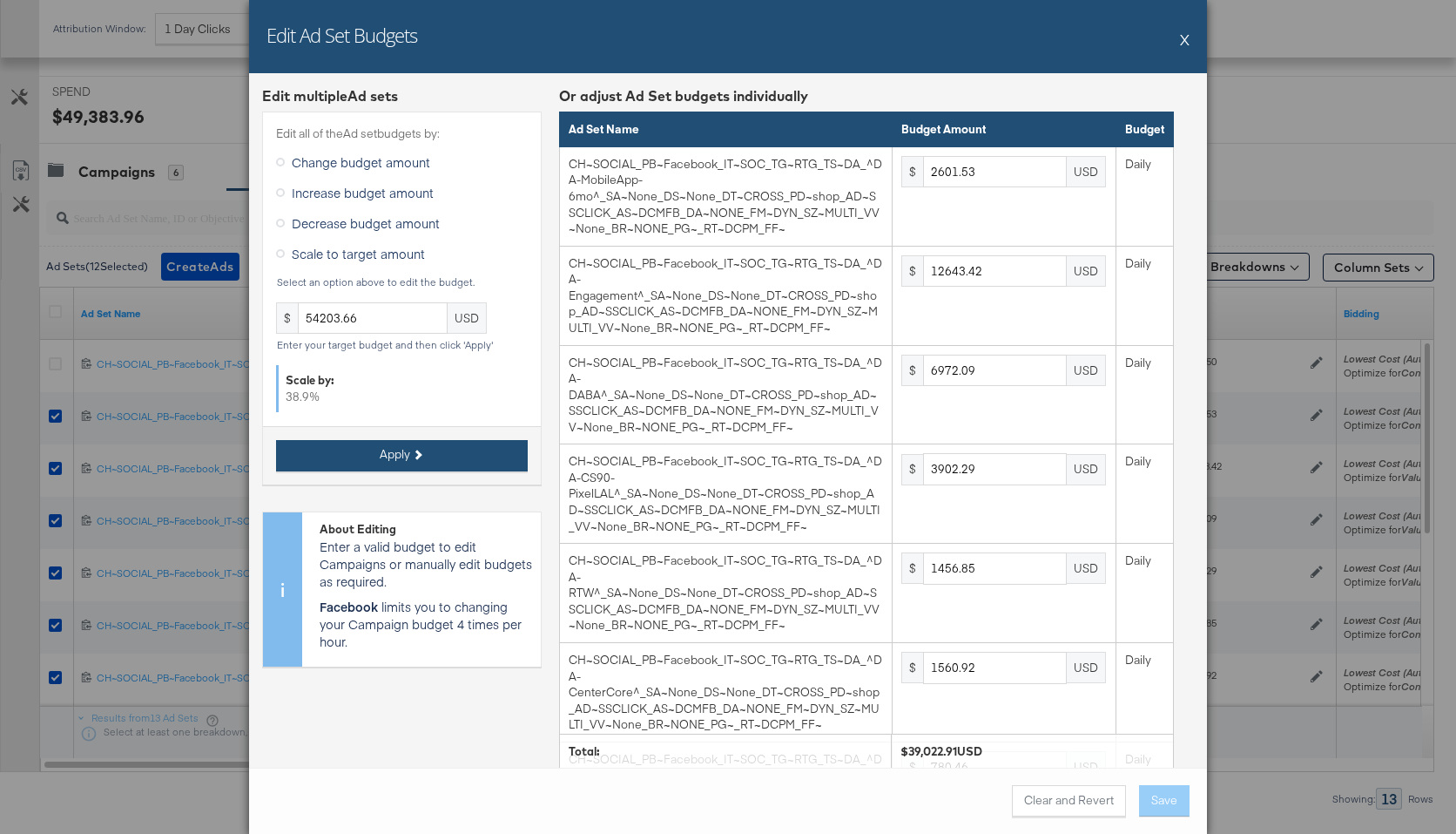
type input "5420.36"
type input "2023.59"
type input "2168.15"
type input "1084.07"
type input "2168.15"
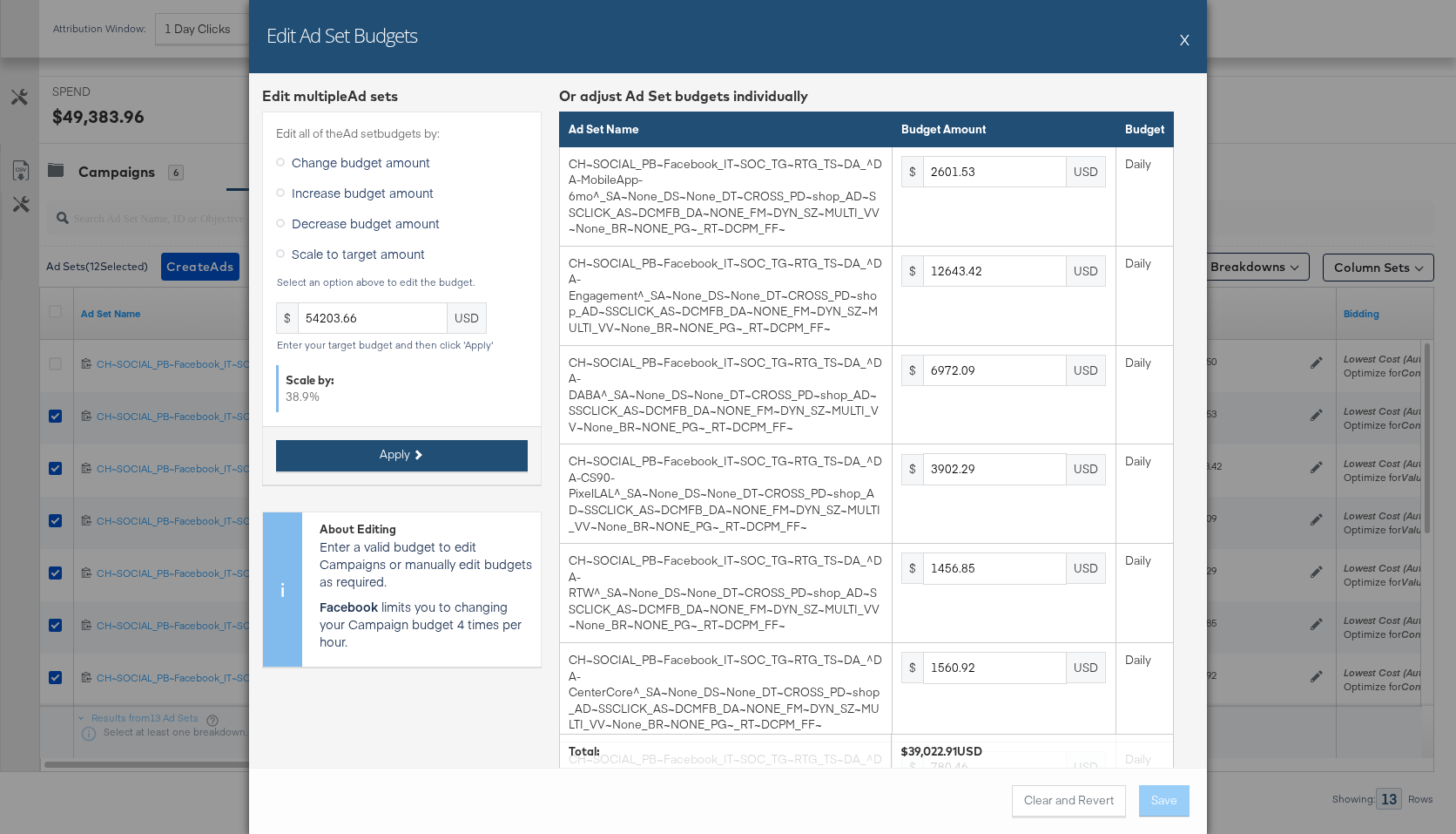
type input "722.72"
type input "1806.78"
type input "722.72"
type input "7227.14"
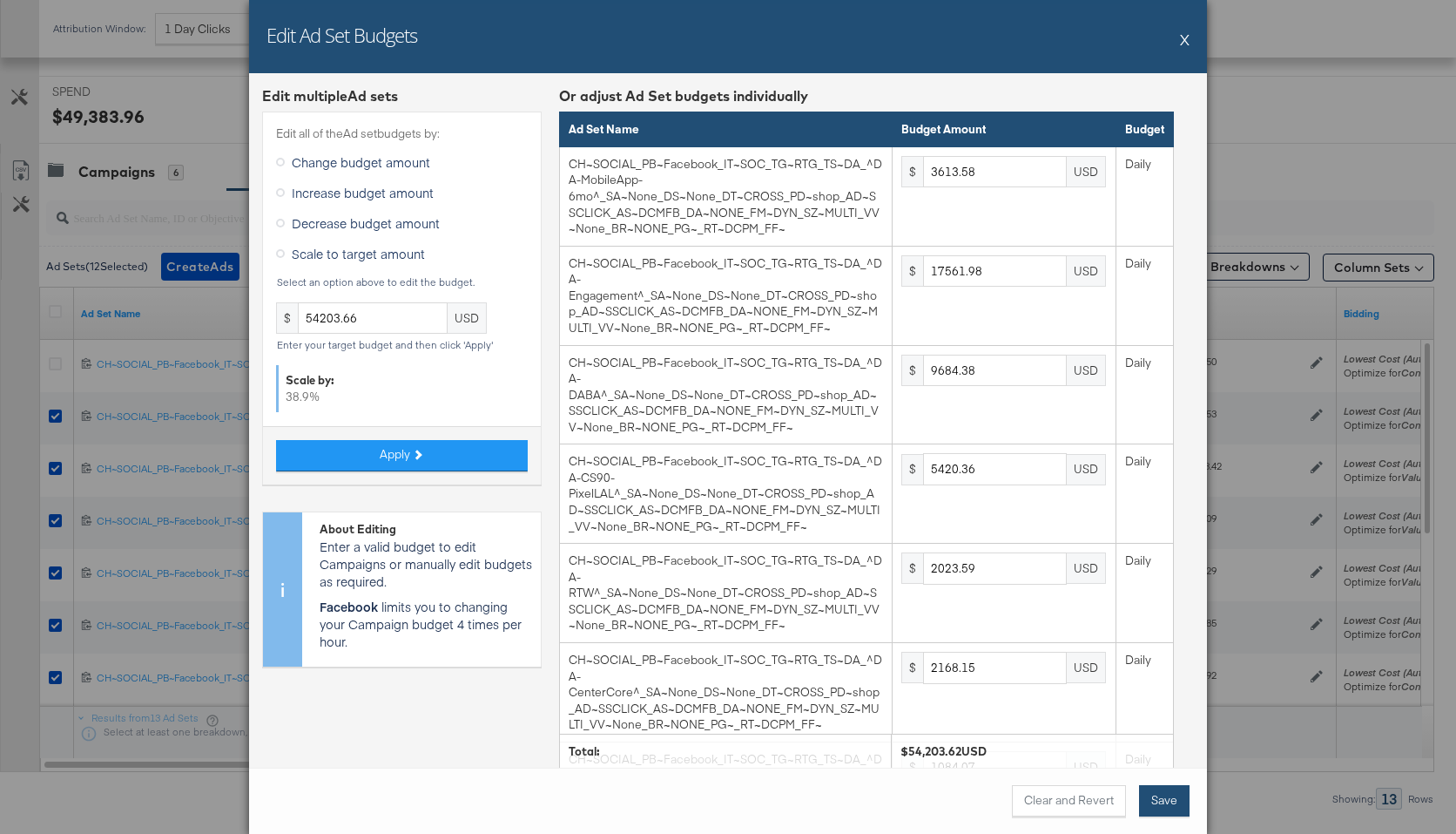
click at [1167, 799] on button "Save" at bounding box center [1164, 800] width 50 height 31
